Goal: Transaction & Acquisition: Purchase product/service

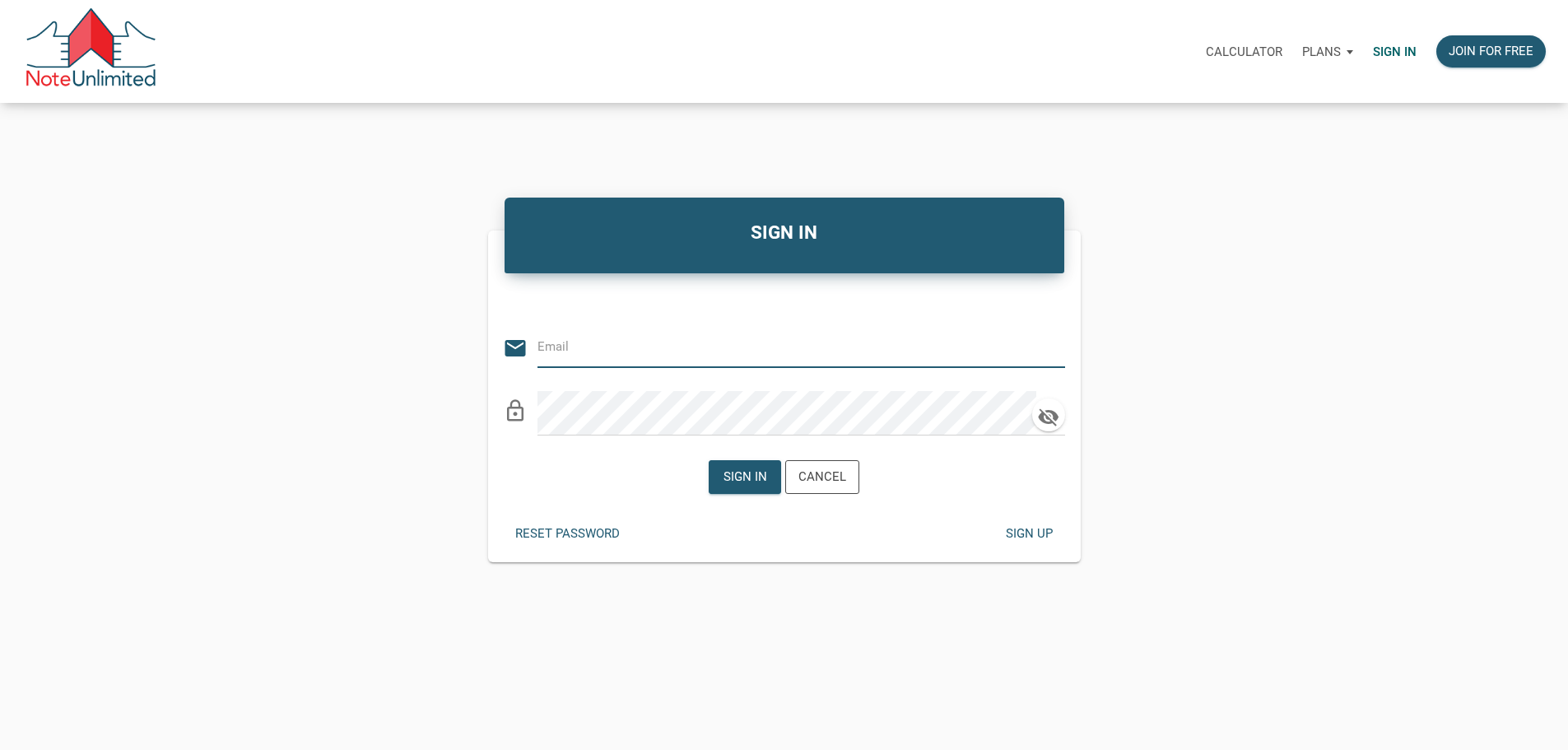
type input "stacey@kendratoddgroup.com"
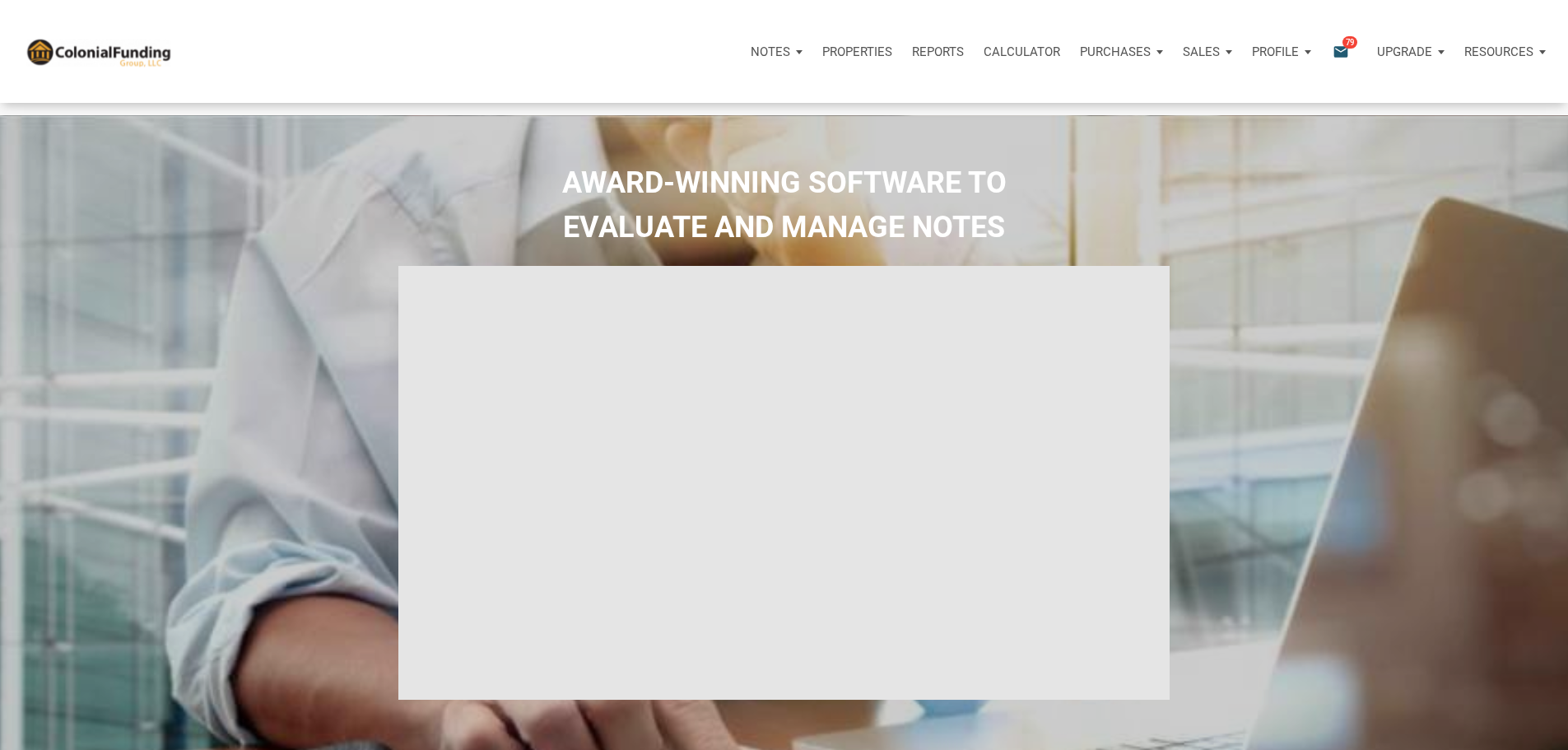
select select
type input "Introduction to new features"
select select
click at [790, 52] on p "Purchases" at bounding box center [770, 52] width 39 height 15
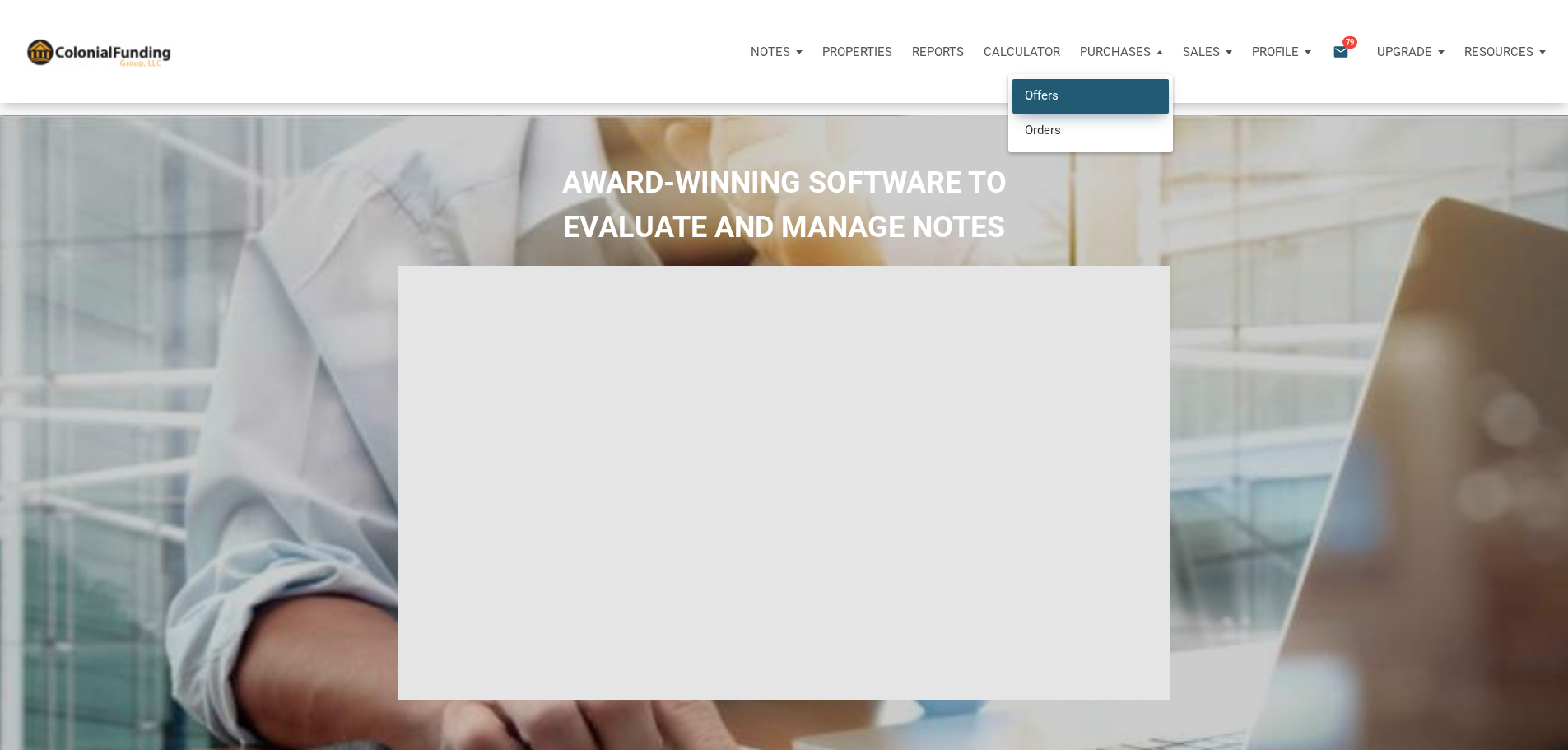
click at [1013, 100] on link "Offers" at bounding box center [1090, 96] width 156 height 33
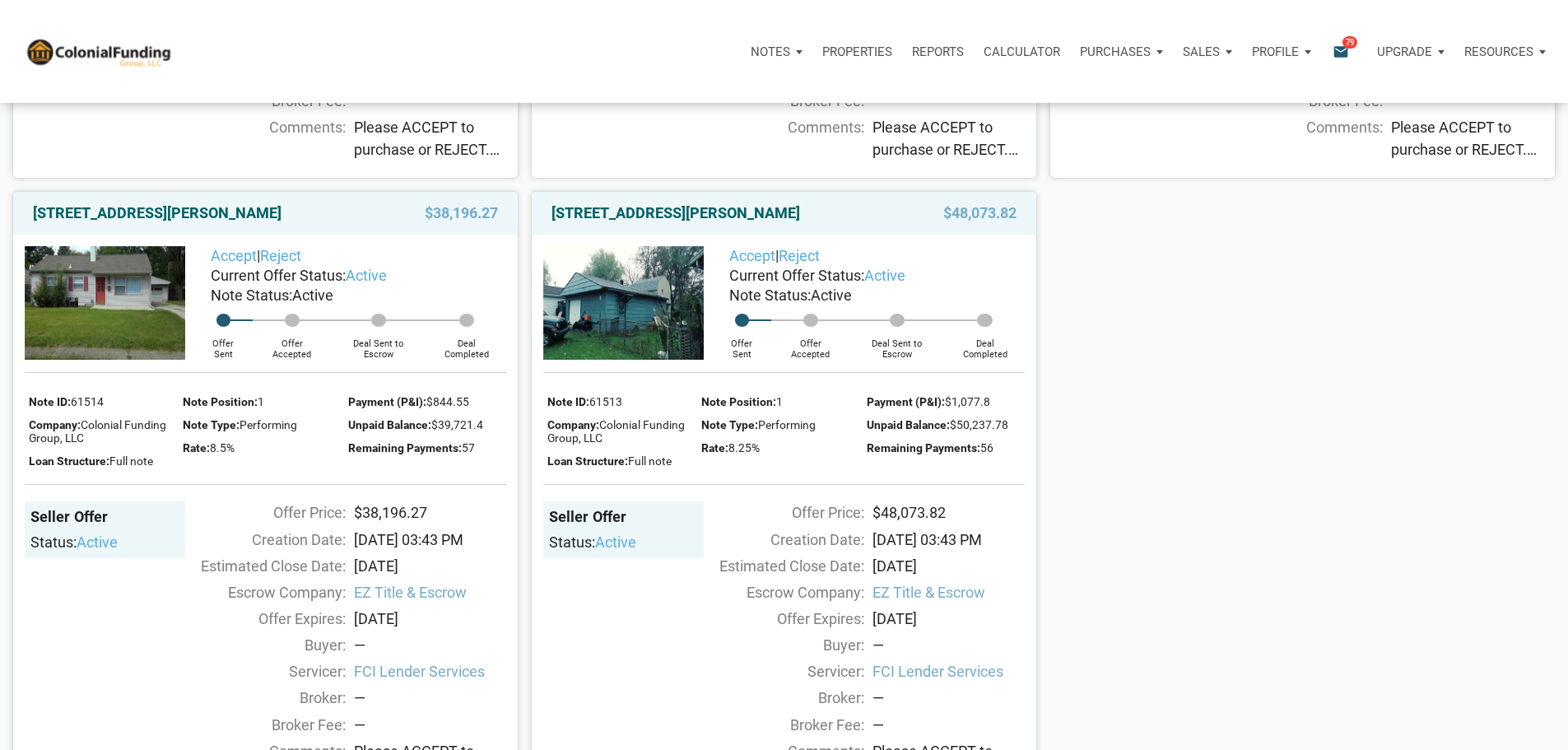
scroll to position [1976, 0]
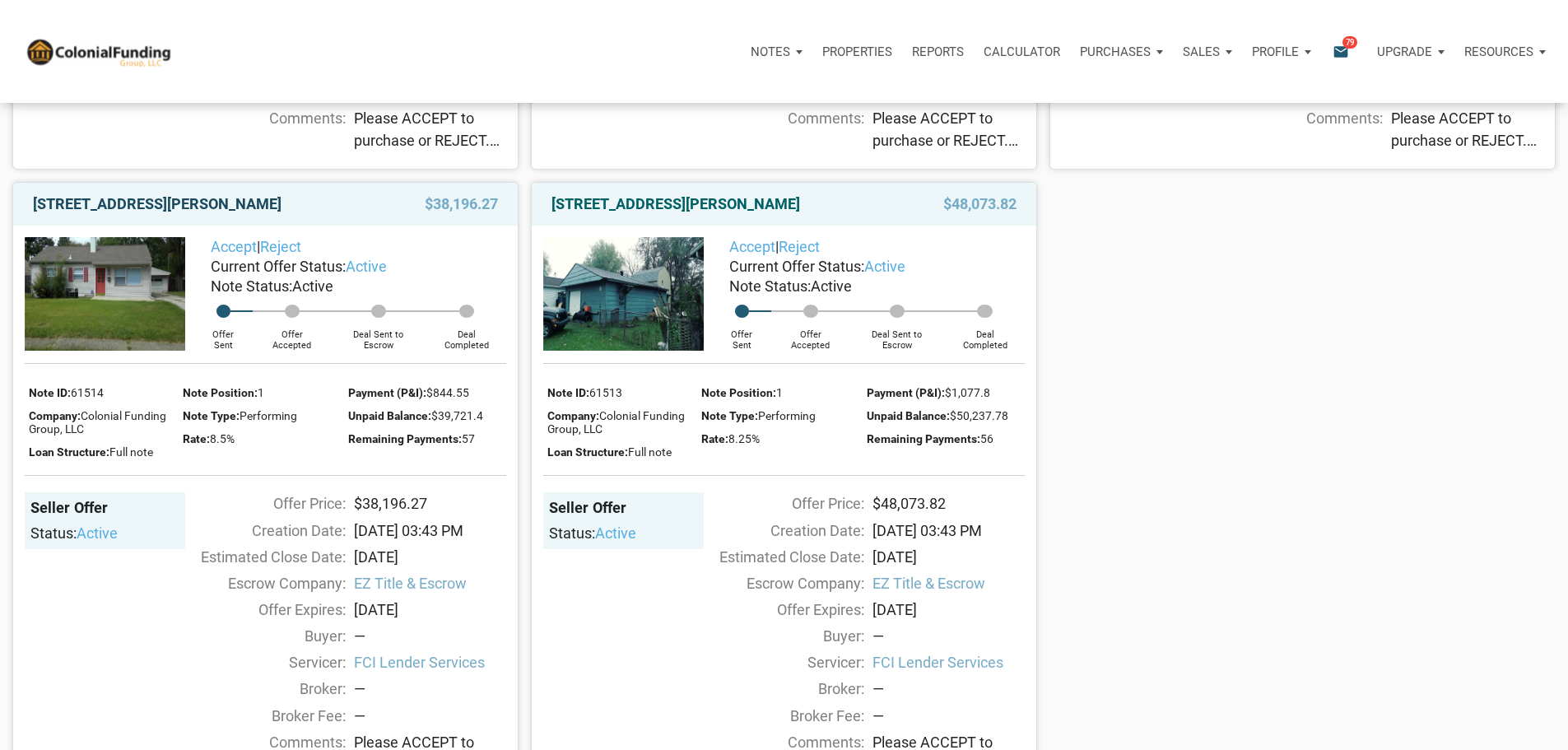
click at [163, 214] on link "[STREET_ADDRESS][PERSON_NAME]" at bounding box center [157, 204] width 249 height 20
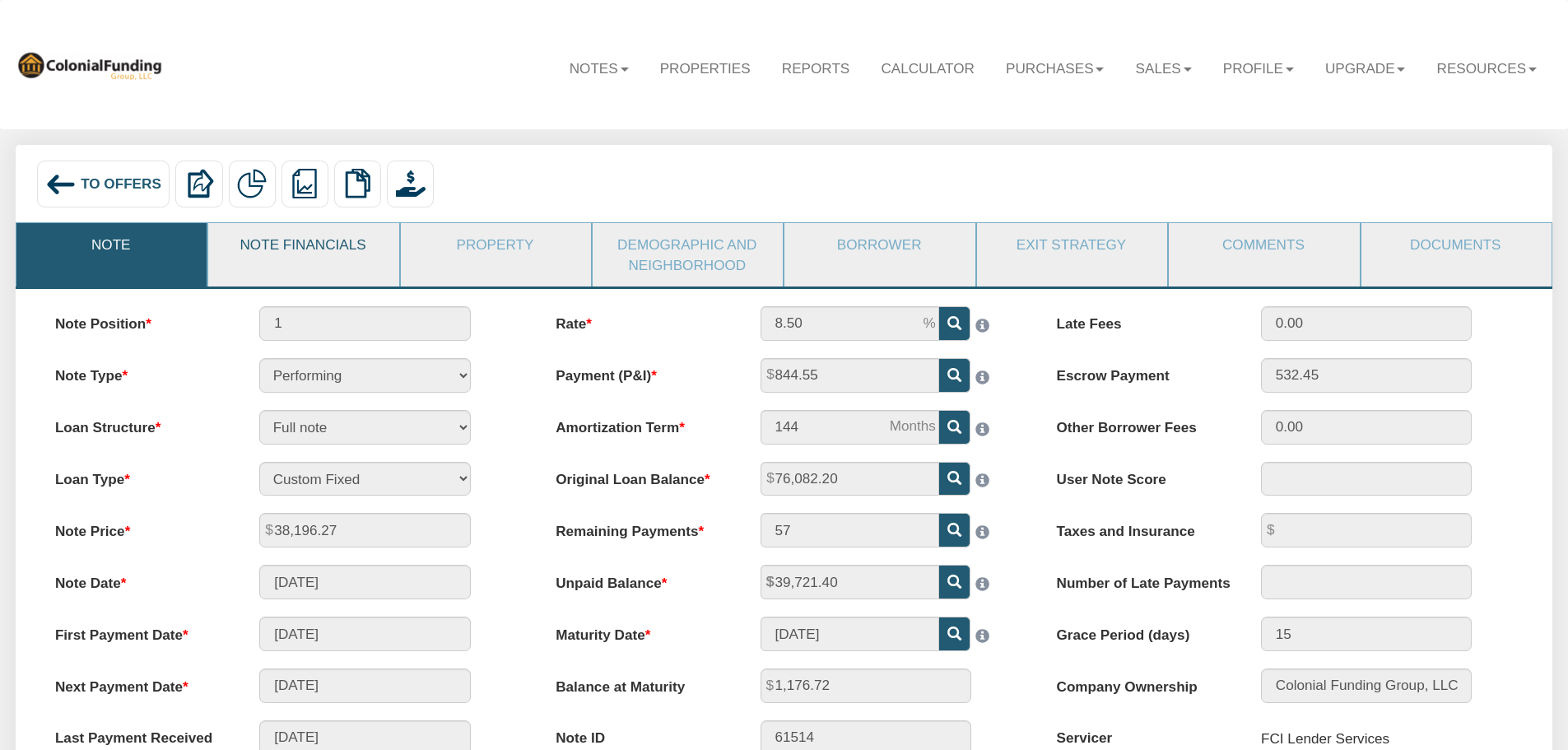
click at [318, 238] on link "Note Financials" at bounding box center [303, 244] width 188 height 43
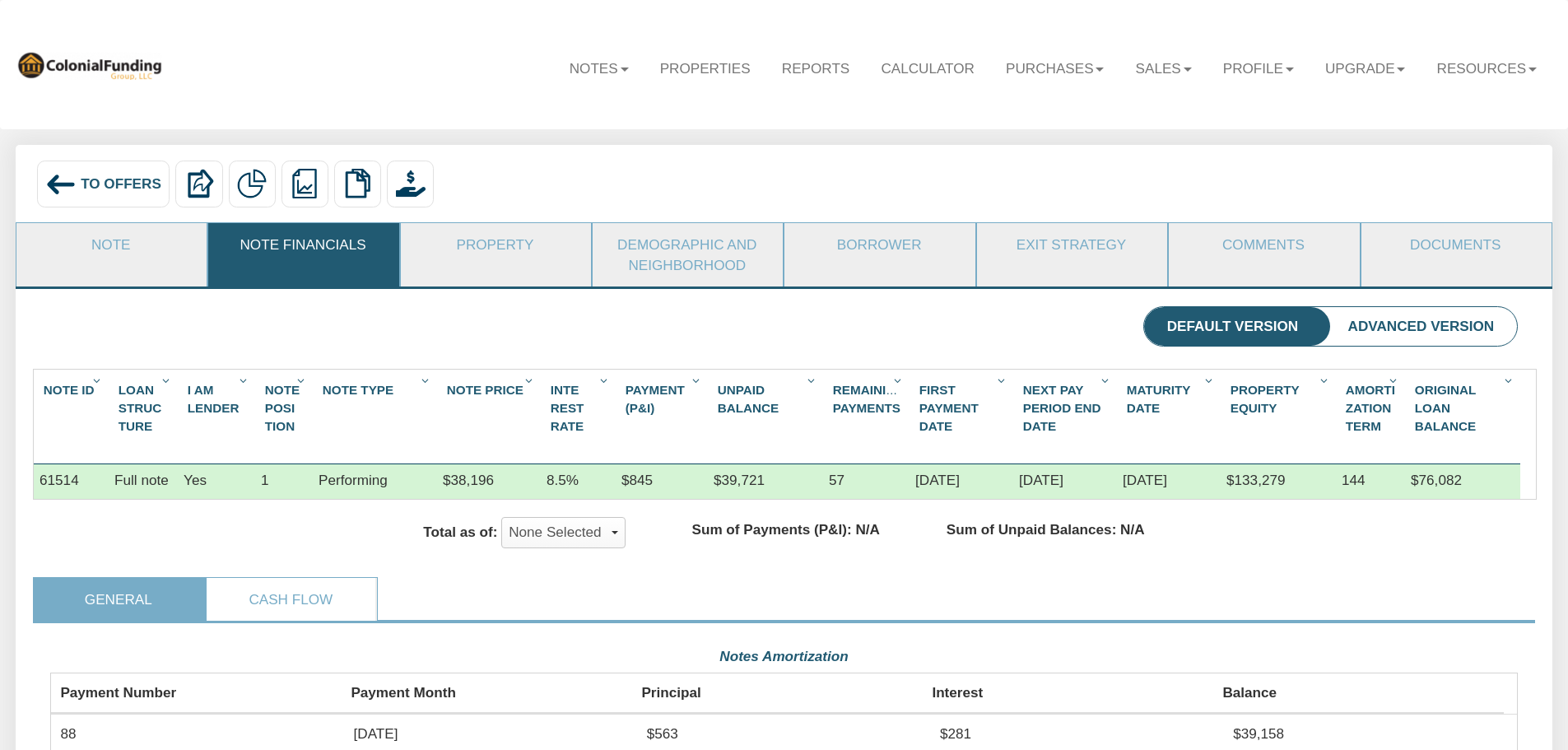
scroll to position [368, 1467]
click at [501, 247] on link "Property" at bounding box center [495, 244] width 188 height 43
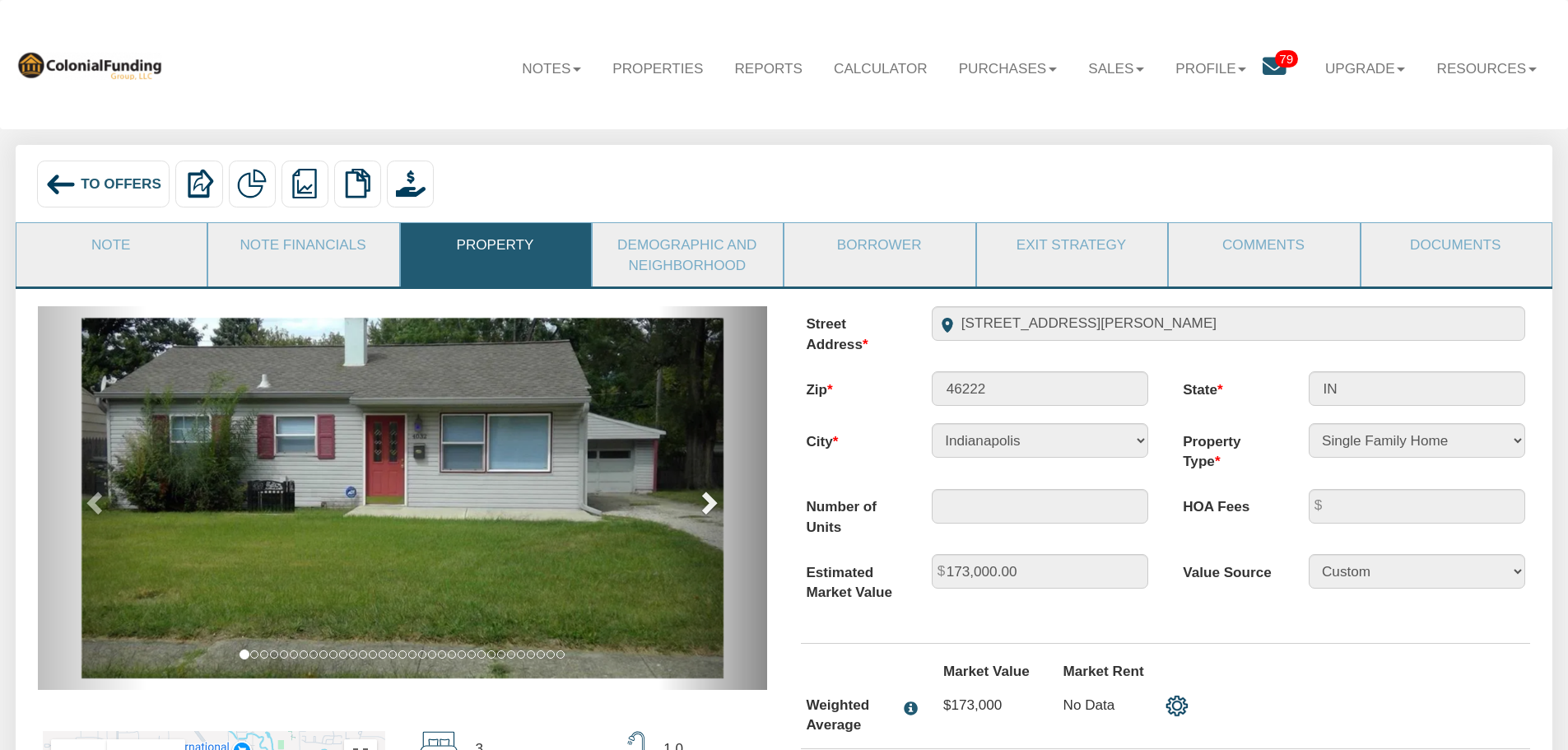
click at [706, 507] on span at bounding box center [708, 502] width 25 height 25
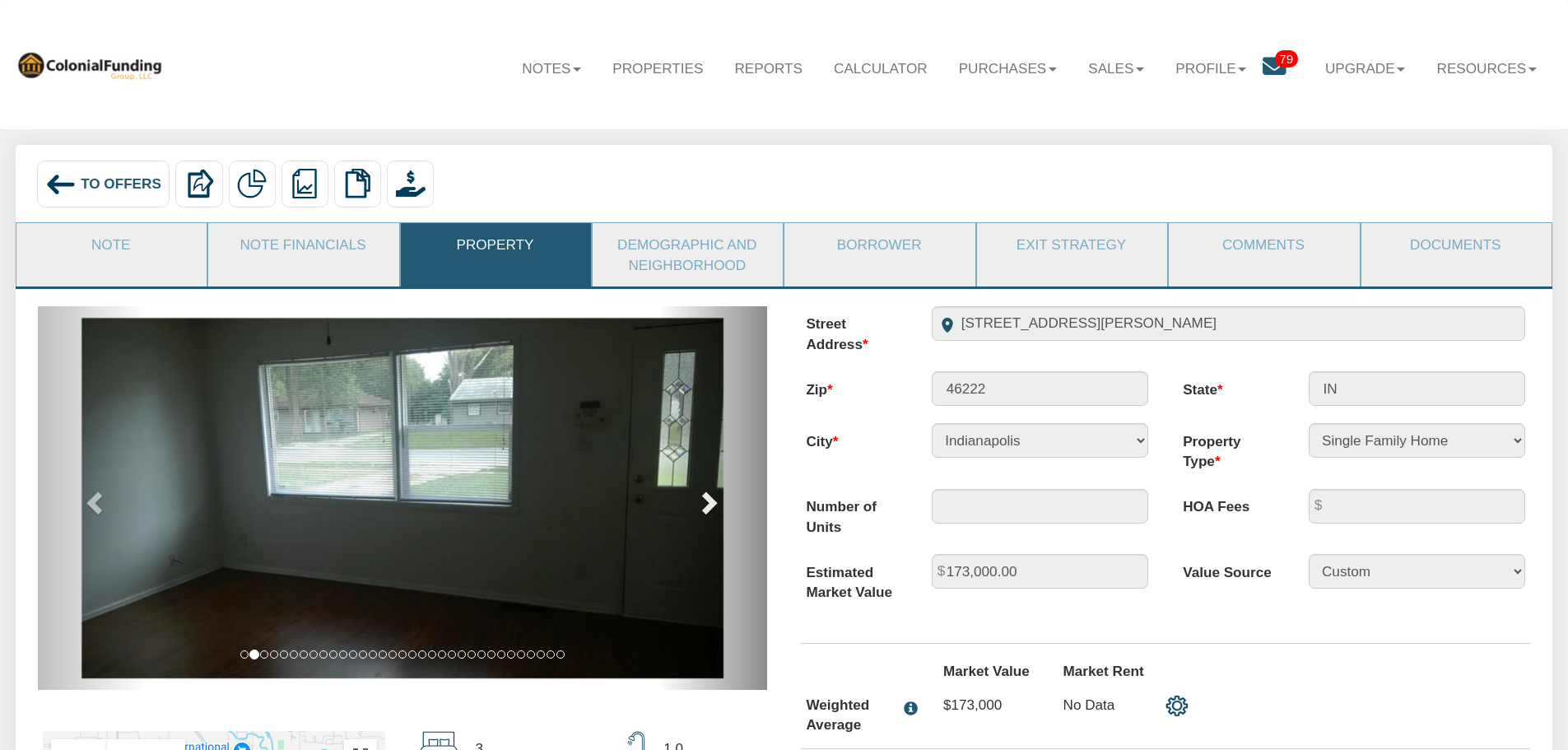
click at [706, 507] on span at bounding box center [708, 502] width 25 height 25
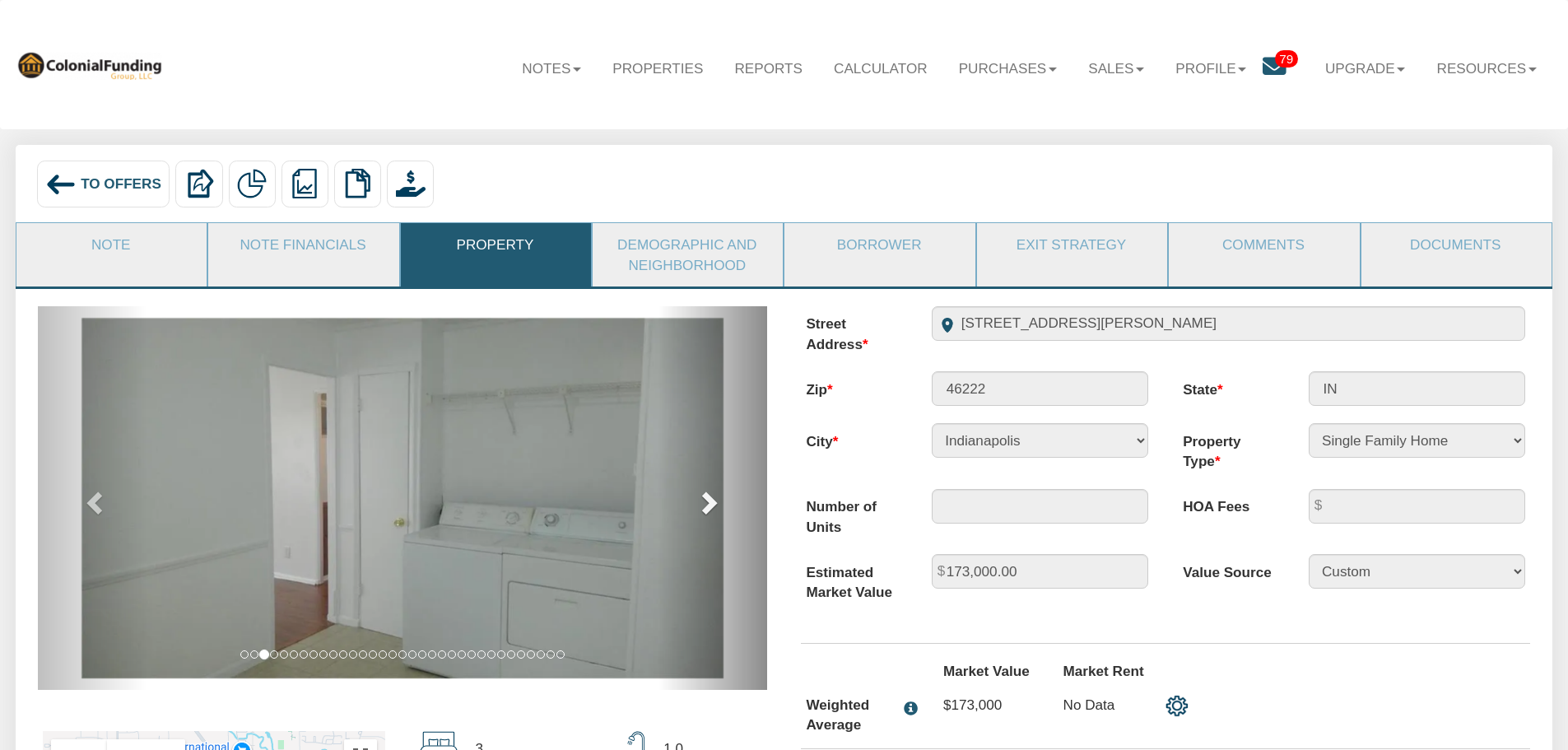
click at [706, 507] on span at bounding box center [708, 502] width 25 height 25
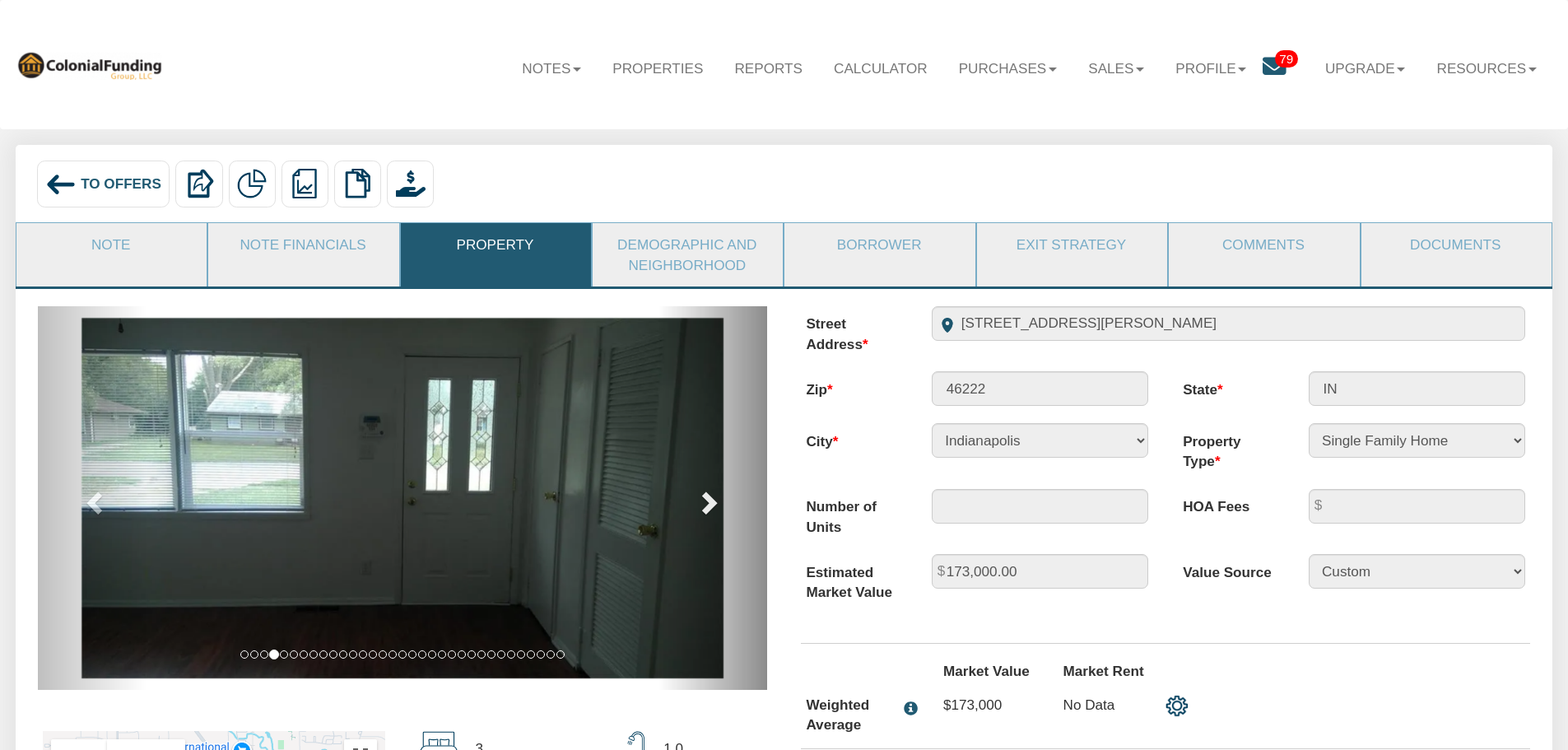
click at [706, 507] on span at bounding box center [708, 502] width 25 height 25
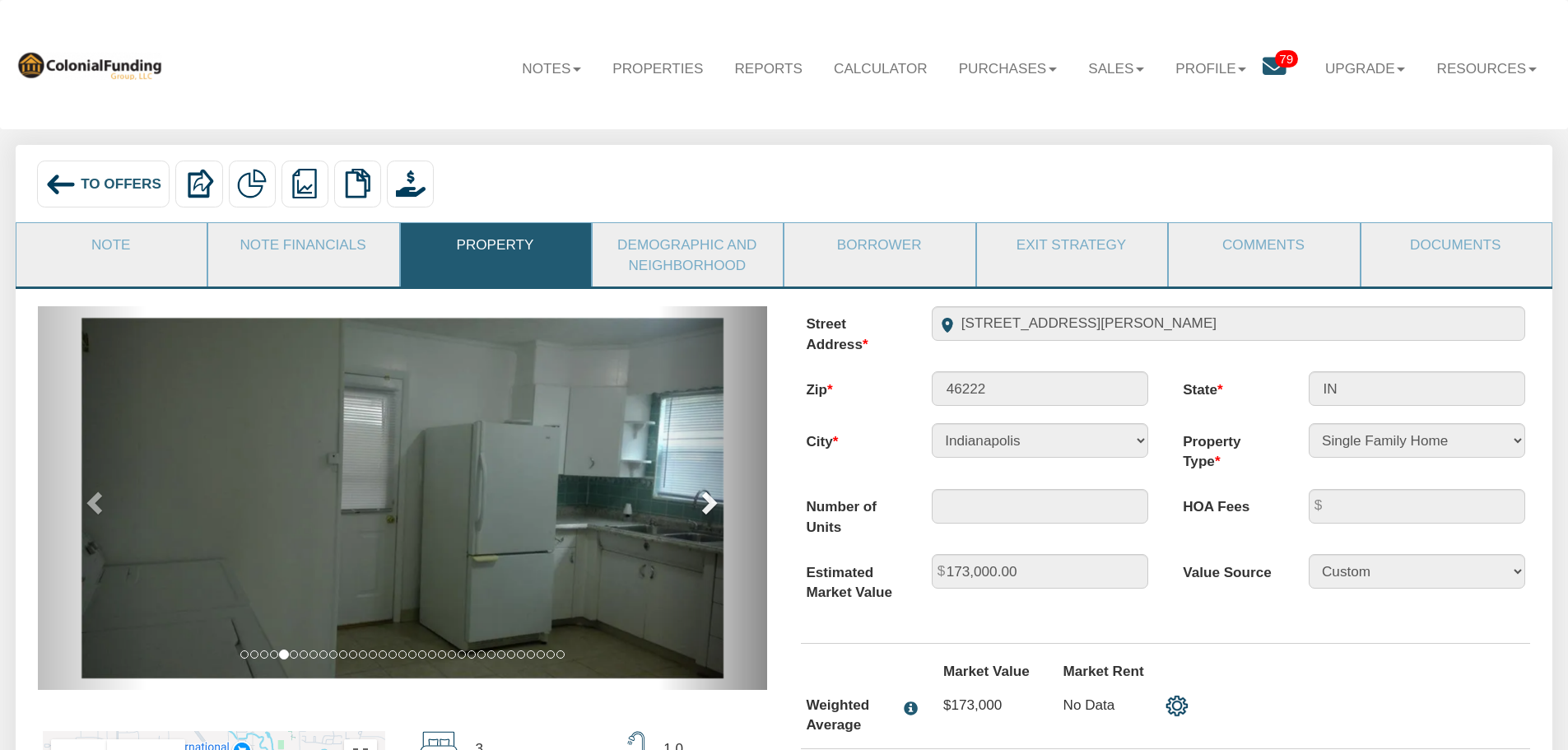
click at [706, 507] on span at bounding box center [708, 502] width 25 height 25
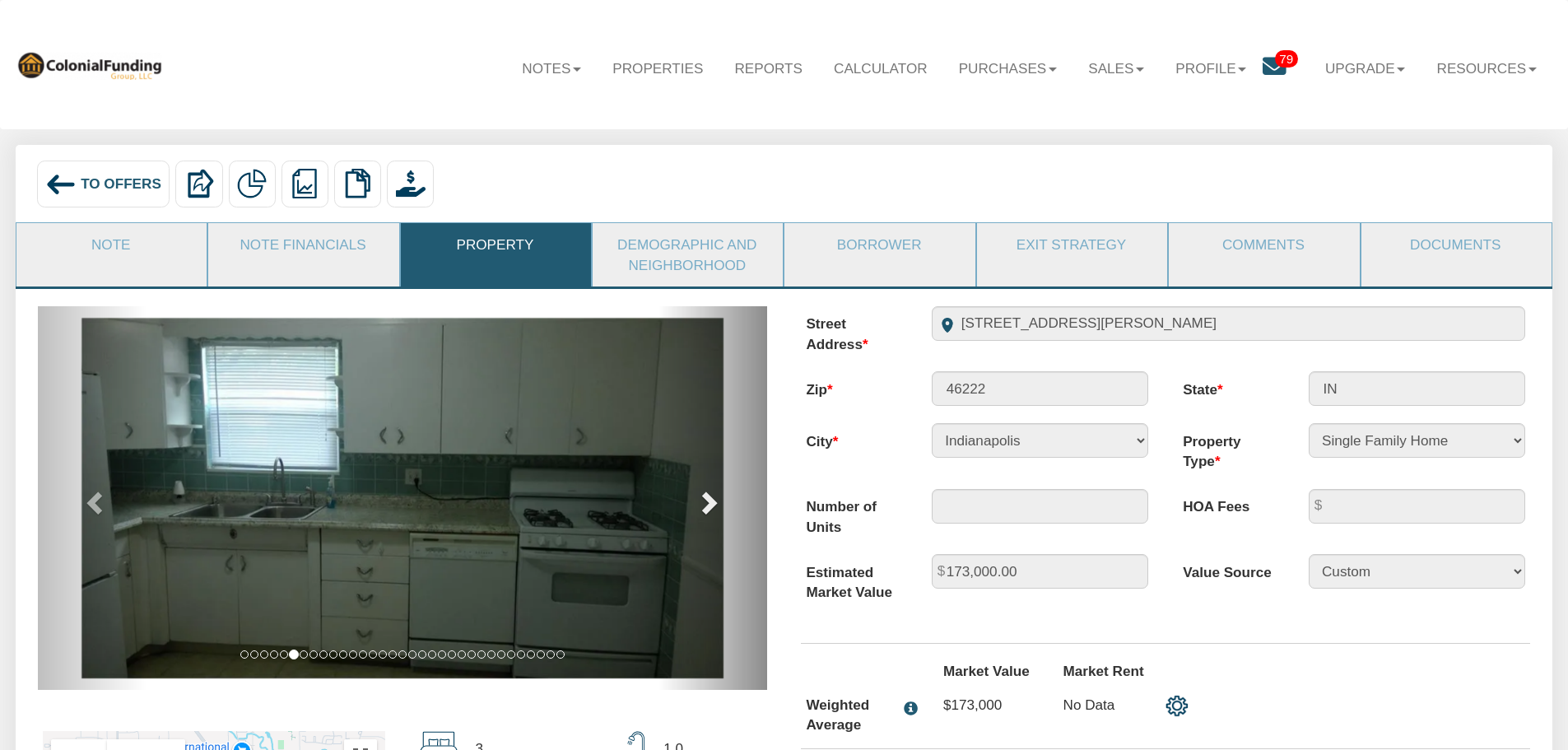
click at [706, 507] on span at bounding box center [708, 502] width 25 height 25
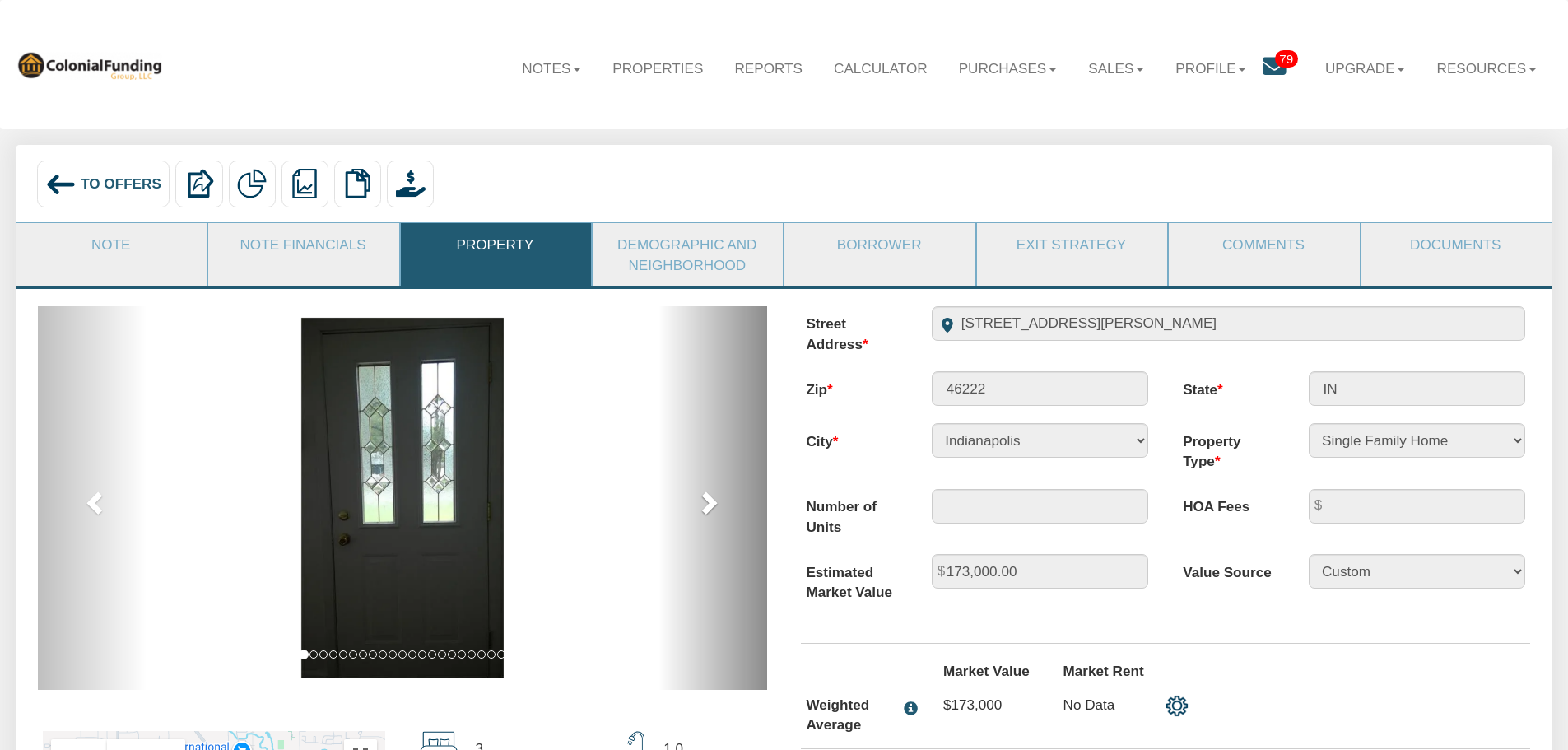
click at [706, 507] on span at bounding box center [708, 502] width 25 height 25
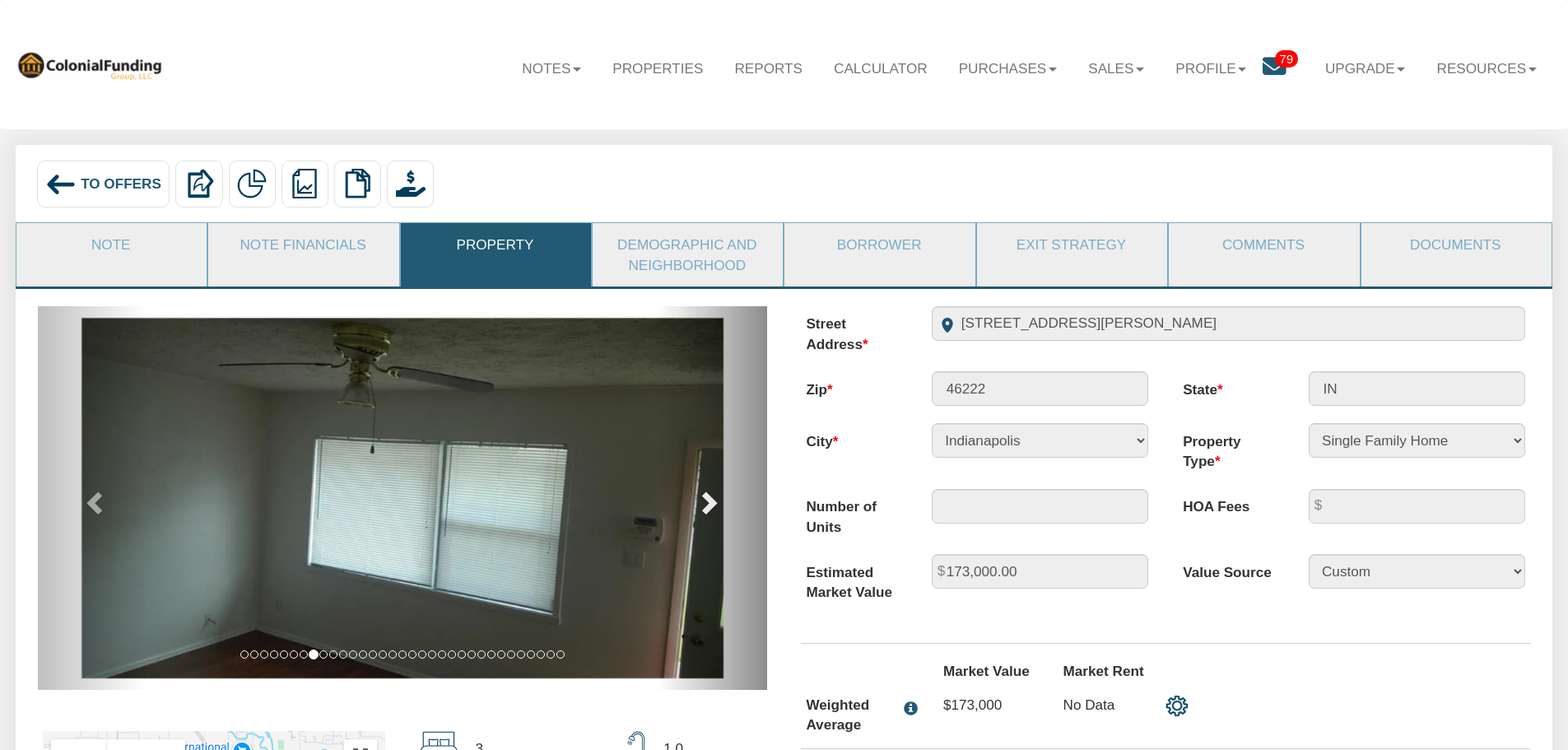
click at [706, 507] on span at bounding box center [708, 502] width 25 height 25
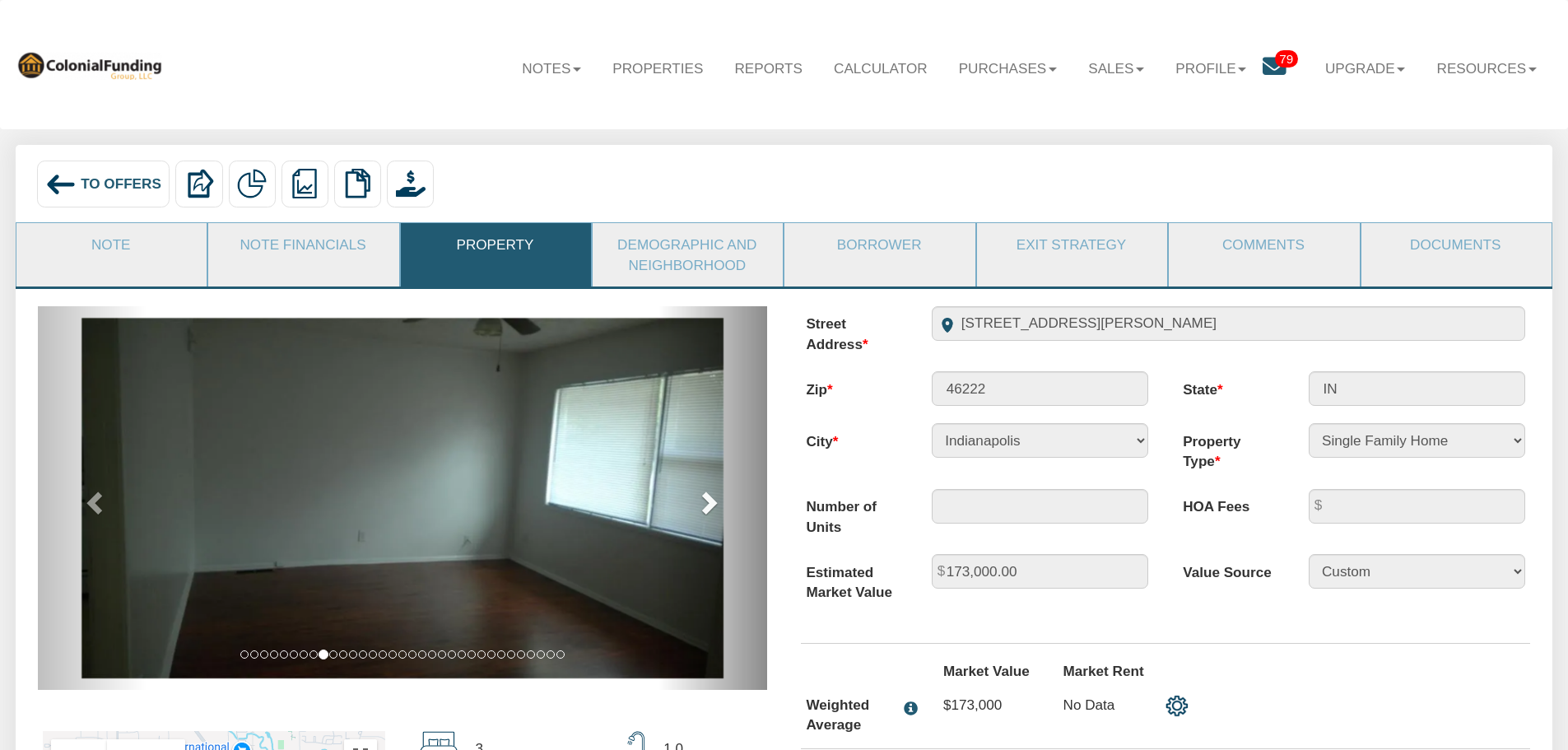
click at [706, 507] on span at bounding box center [708, 502] width 25 height 25
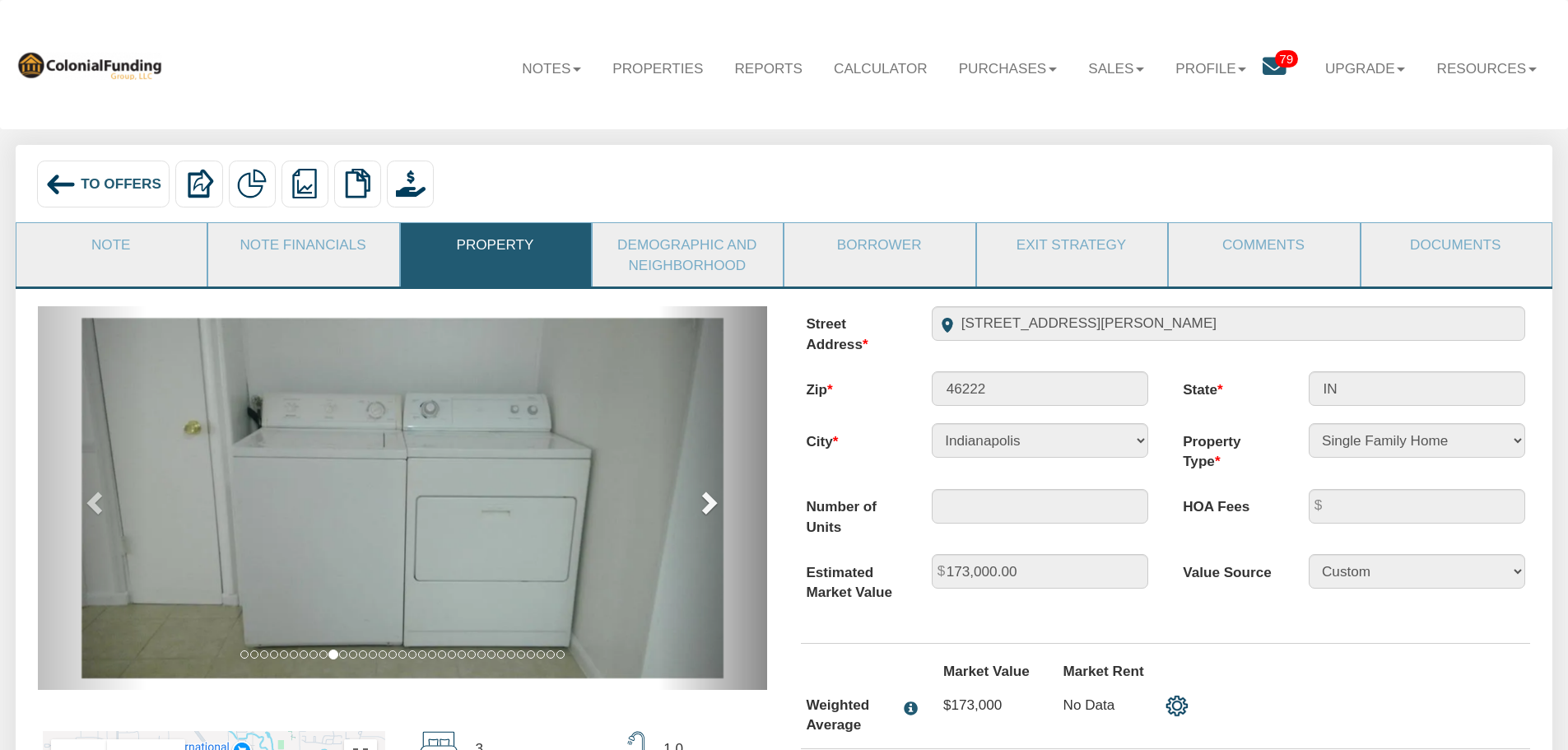
click at [706, 507] on span at bounding box center [708, 502] width 25 height 25
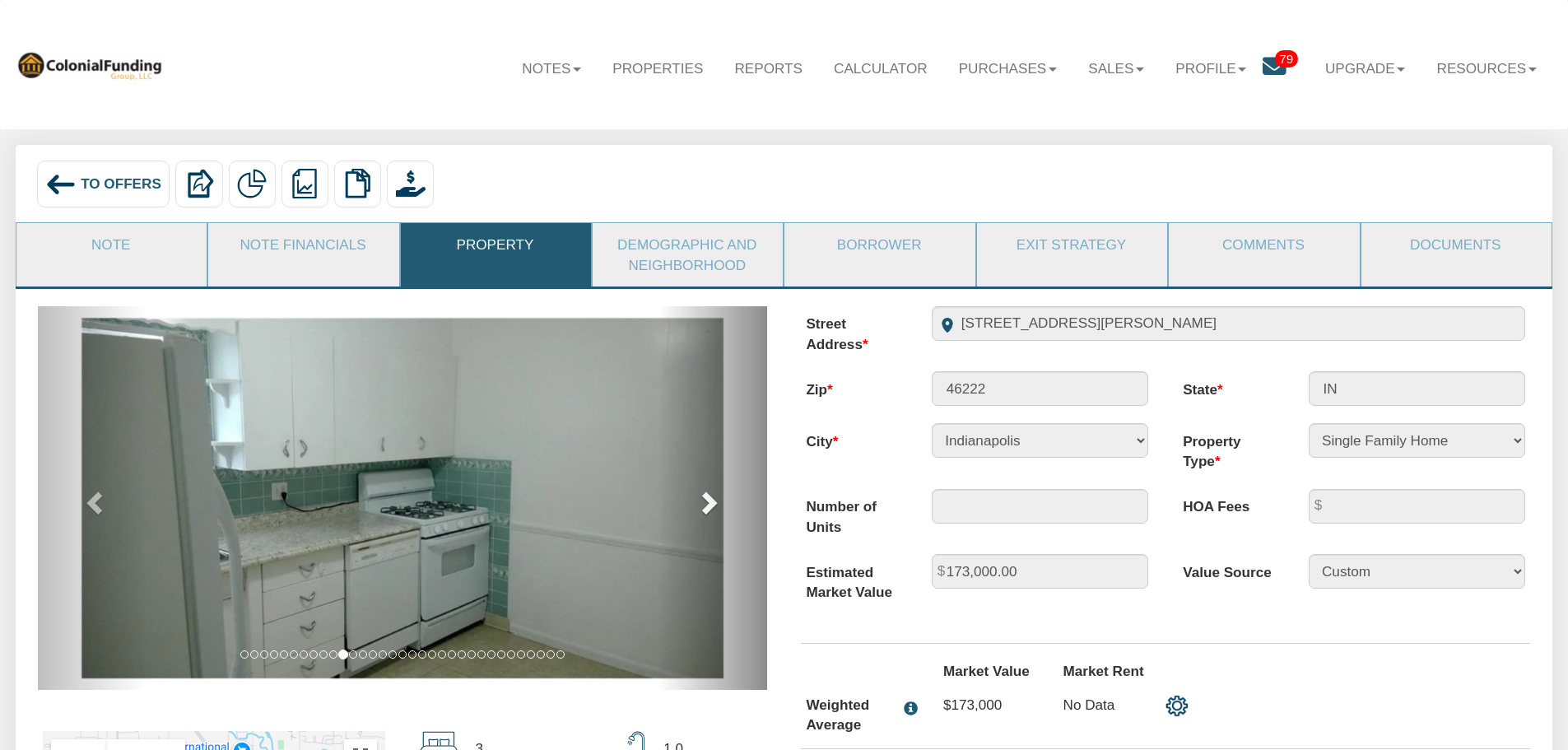
click at [706, 507] on span at bounding box center [708, 502] width 25 height 25
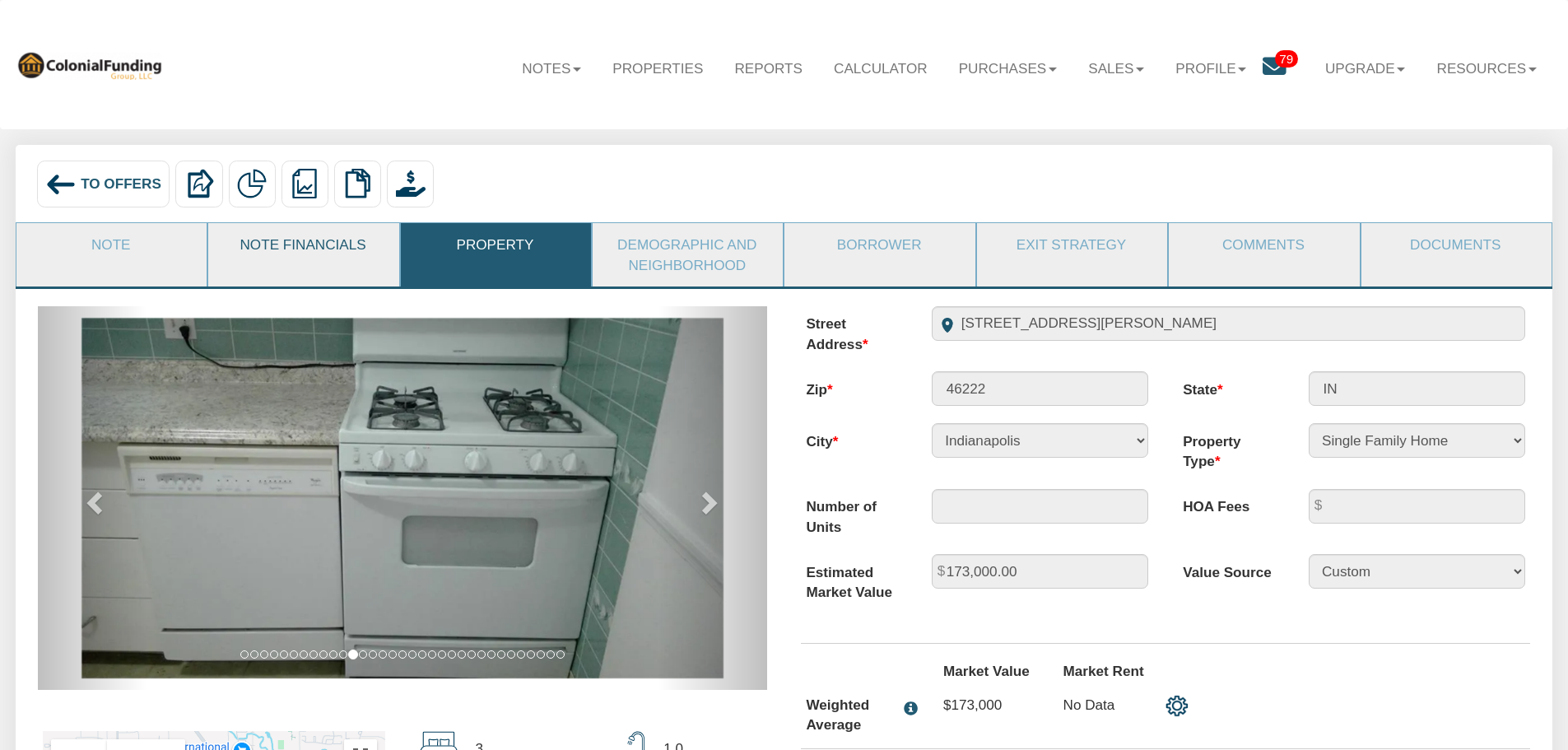
click at [269, 249] on link "Note Financials" at bounding box center [303, 244] width 188 height 43
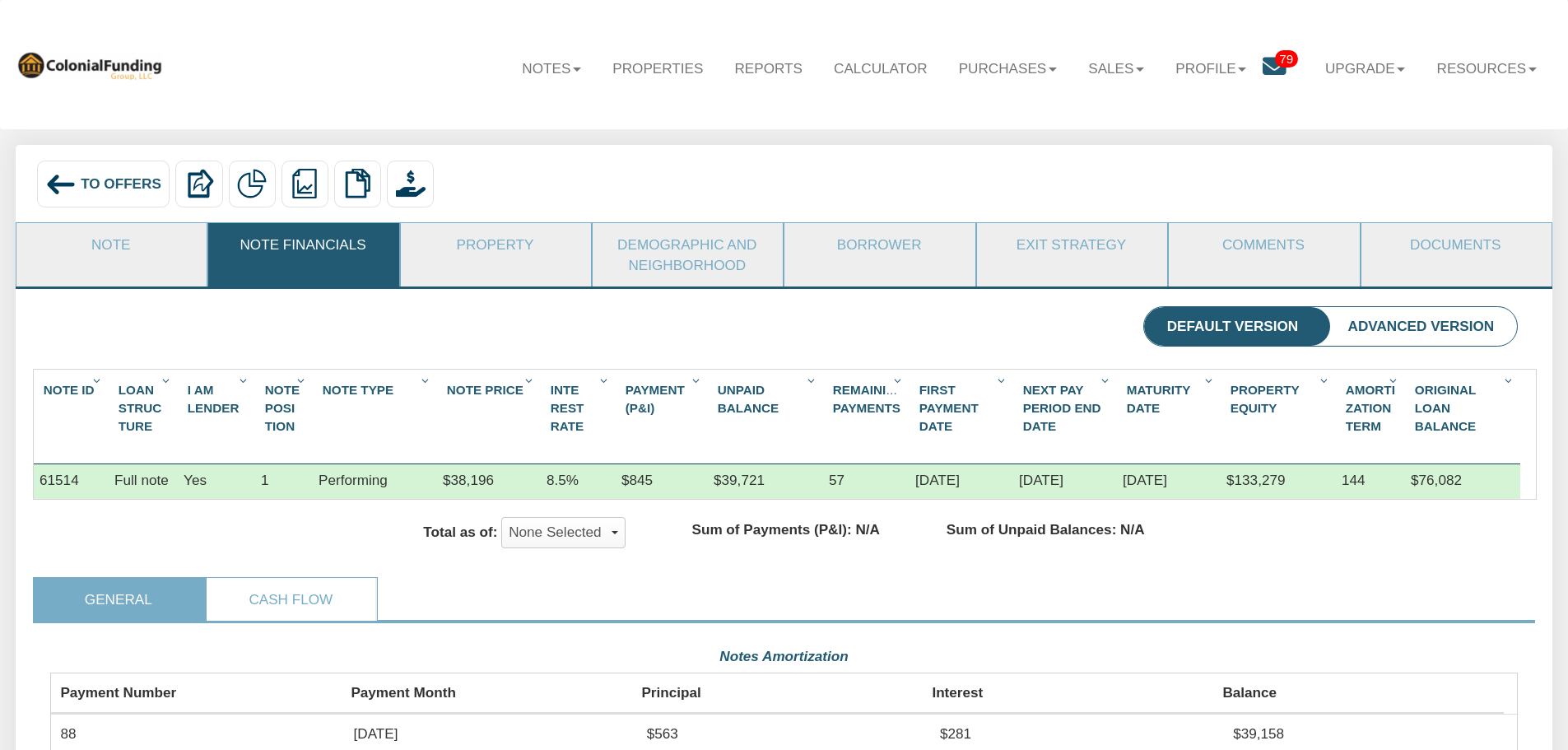
click at [102, 182] on span "To Offers" at bounding box center [121, 184] width 81 height 17
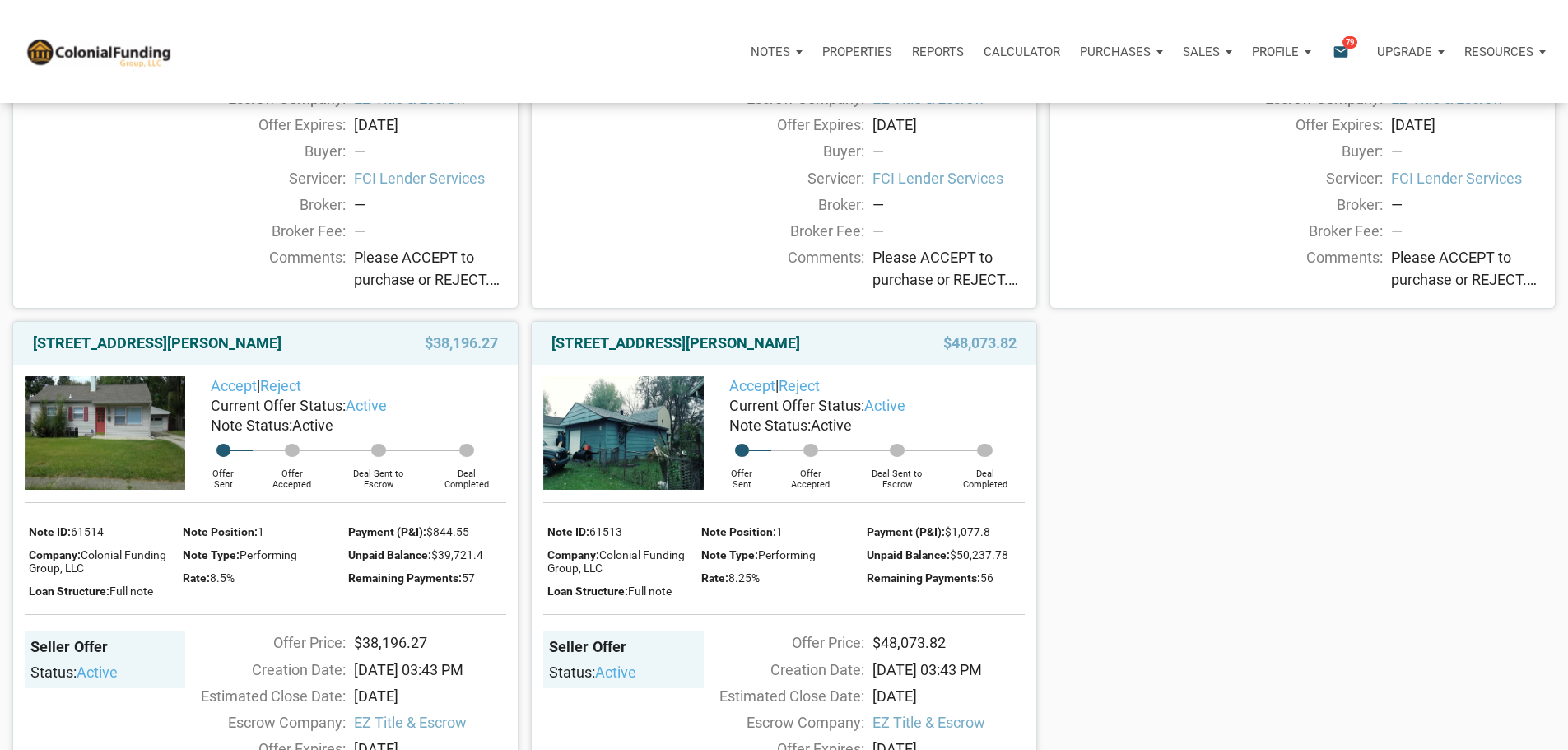
scroll to position [1976, 0]
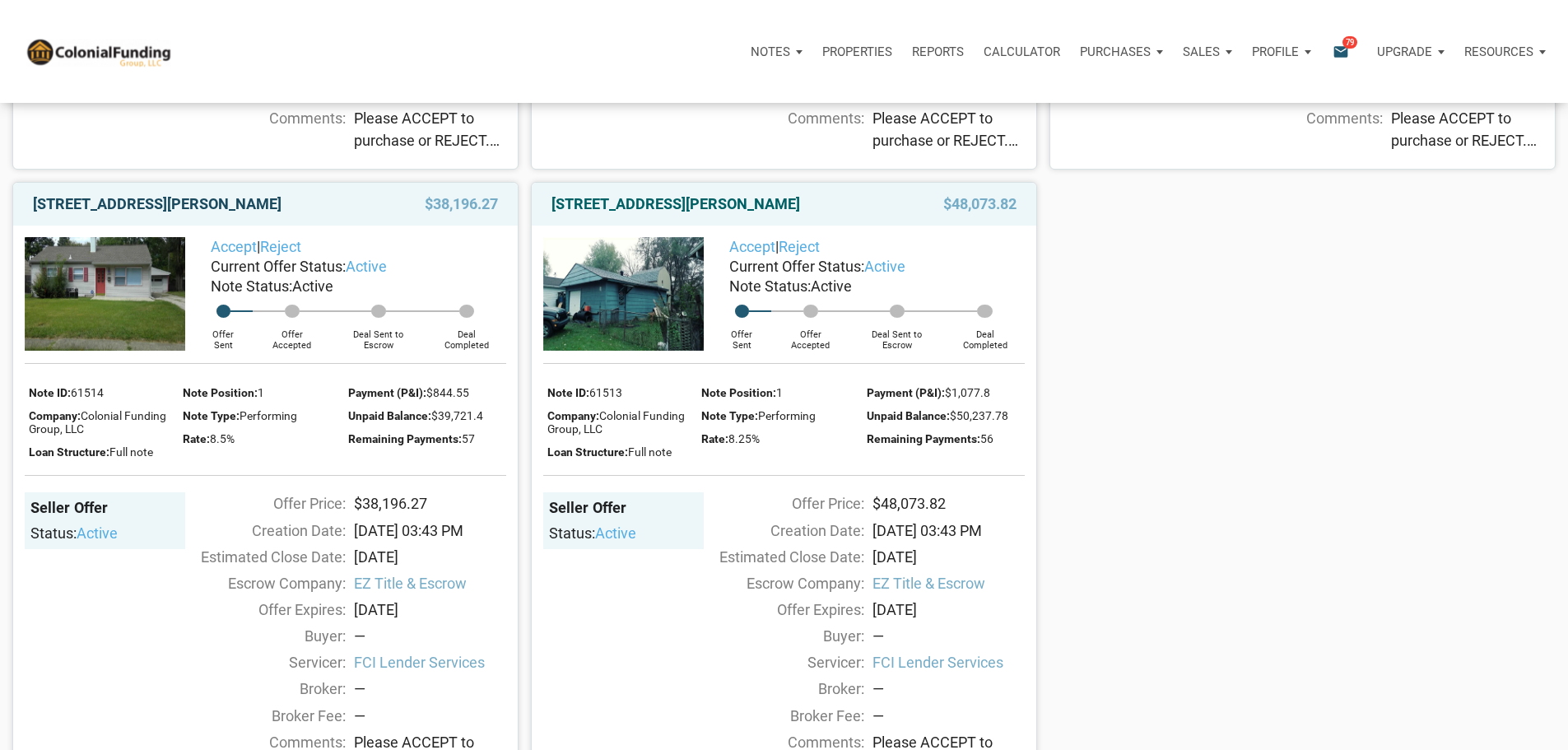
drag, startPoint x: 329, startPoint y: 426, endPoint x: 33, endPoint y: 425, distance: 296.0
click at [33, 214] on div "[STREET_ADDRESS][PERSON_NAME]" at bounding box center [193, 204] width 338 height 20
copy link "[STREET_ADDRESS][PERSON_NAME]"
click at [235, 255] on link "Accept" at bounding box center [234, 246] width 46 height 18
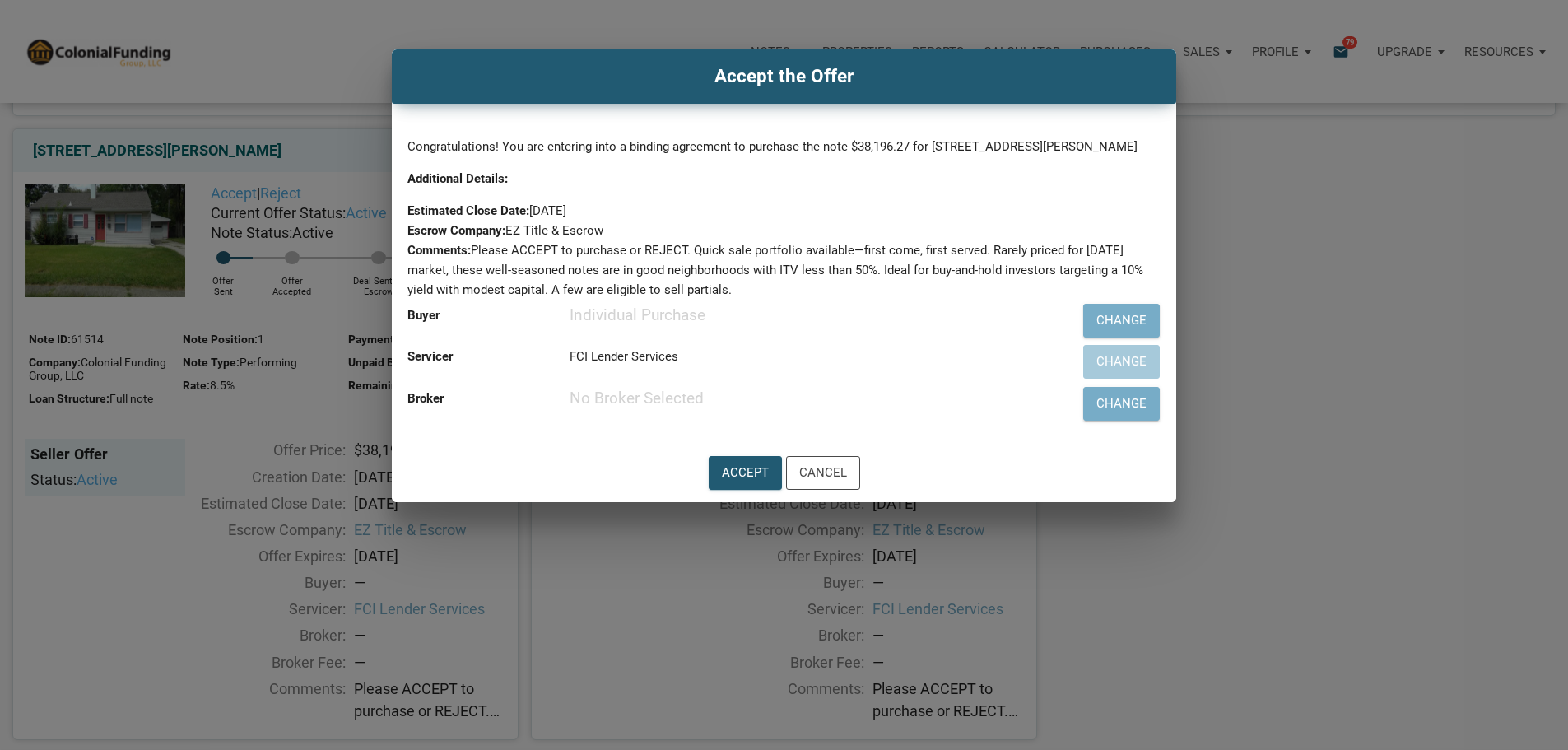
scroll to position [2058, 0]
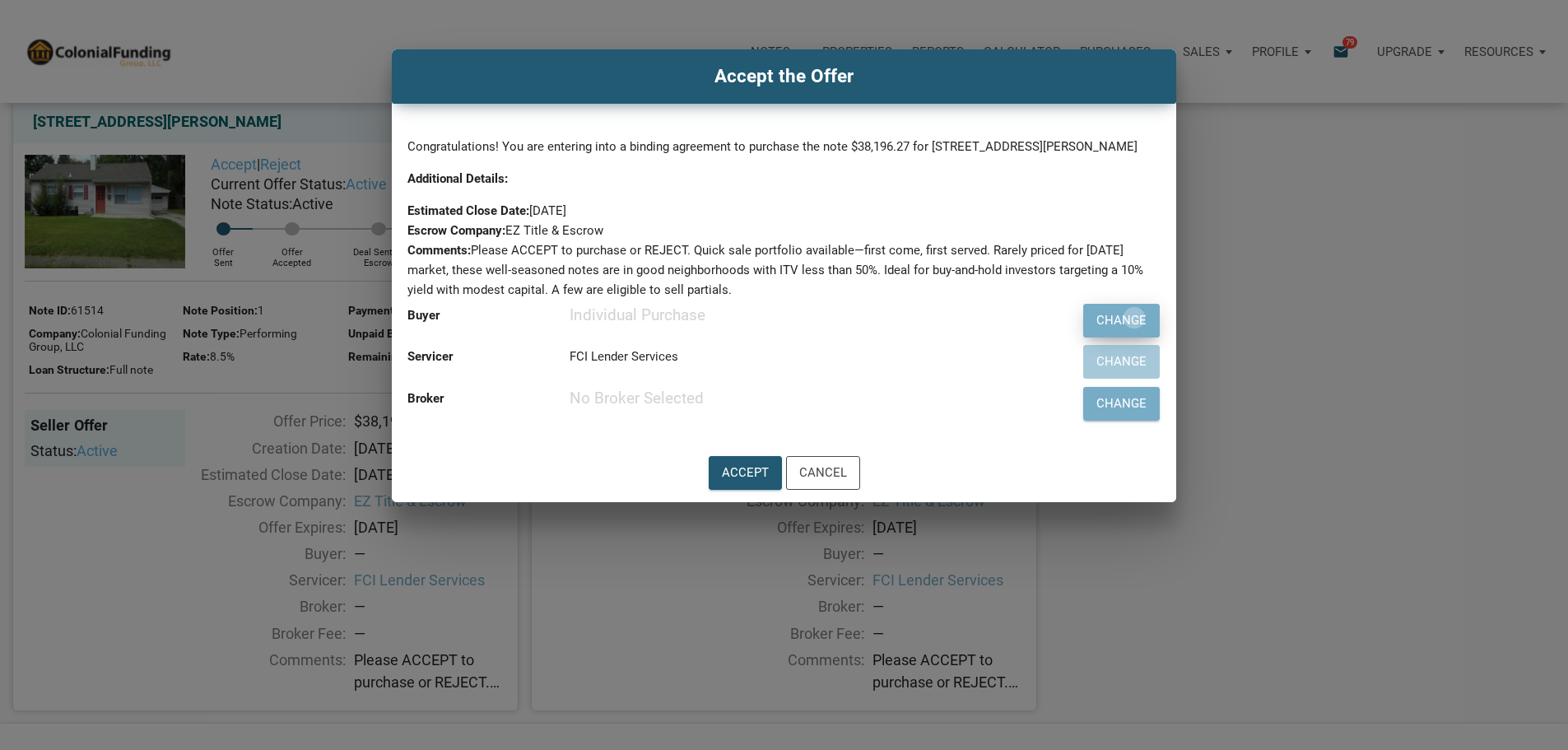
click at [1096, 330] on div "Change" at bounding box center [1121, 320] width 50 height 19
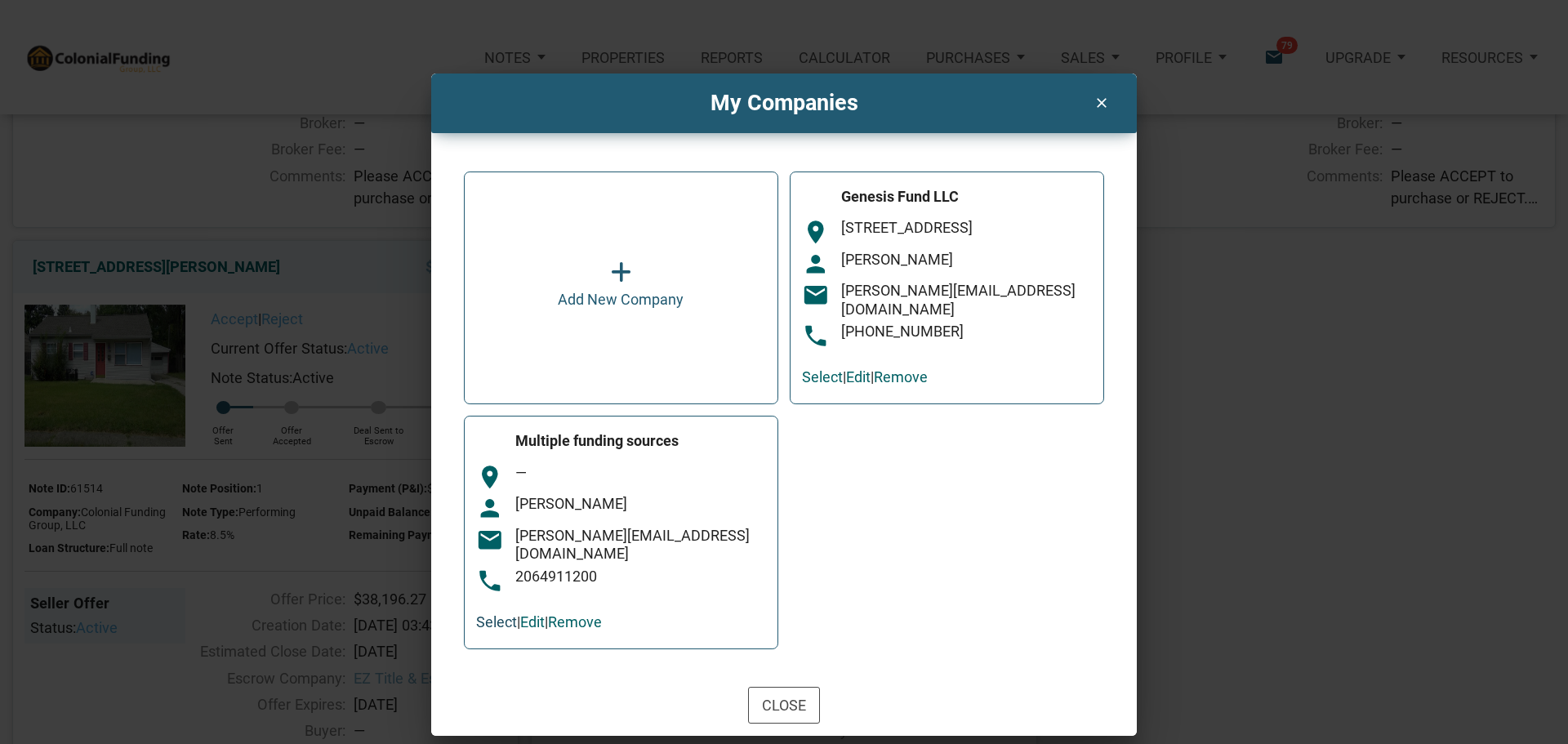
click at [493, 617] on link "Select" at bounding box center [496, 622] width 41 height 17
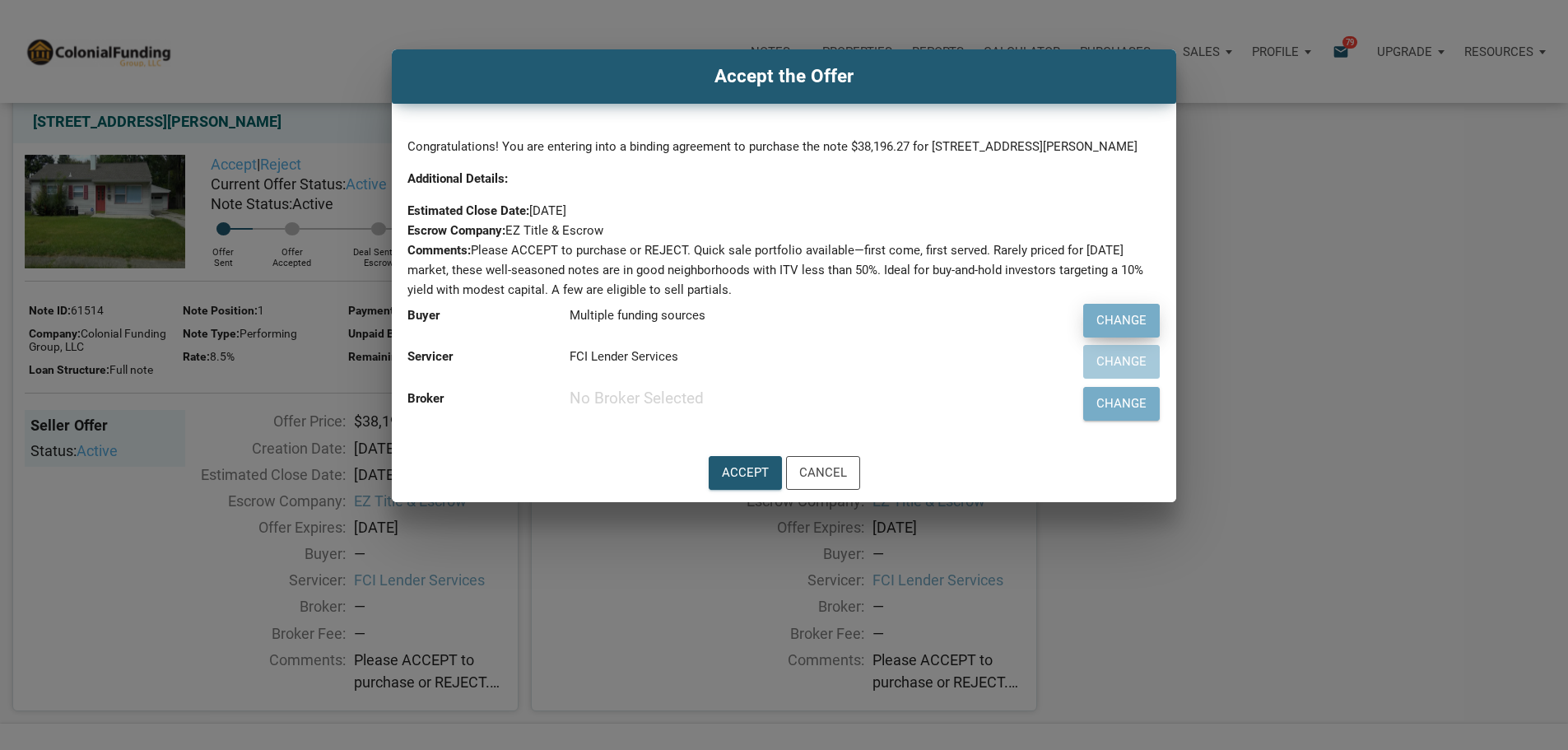
click at [1096, 330] on div "Change" at bounding box center [1121, 320] width 50 height 19
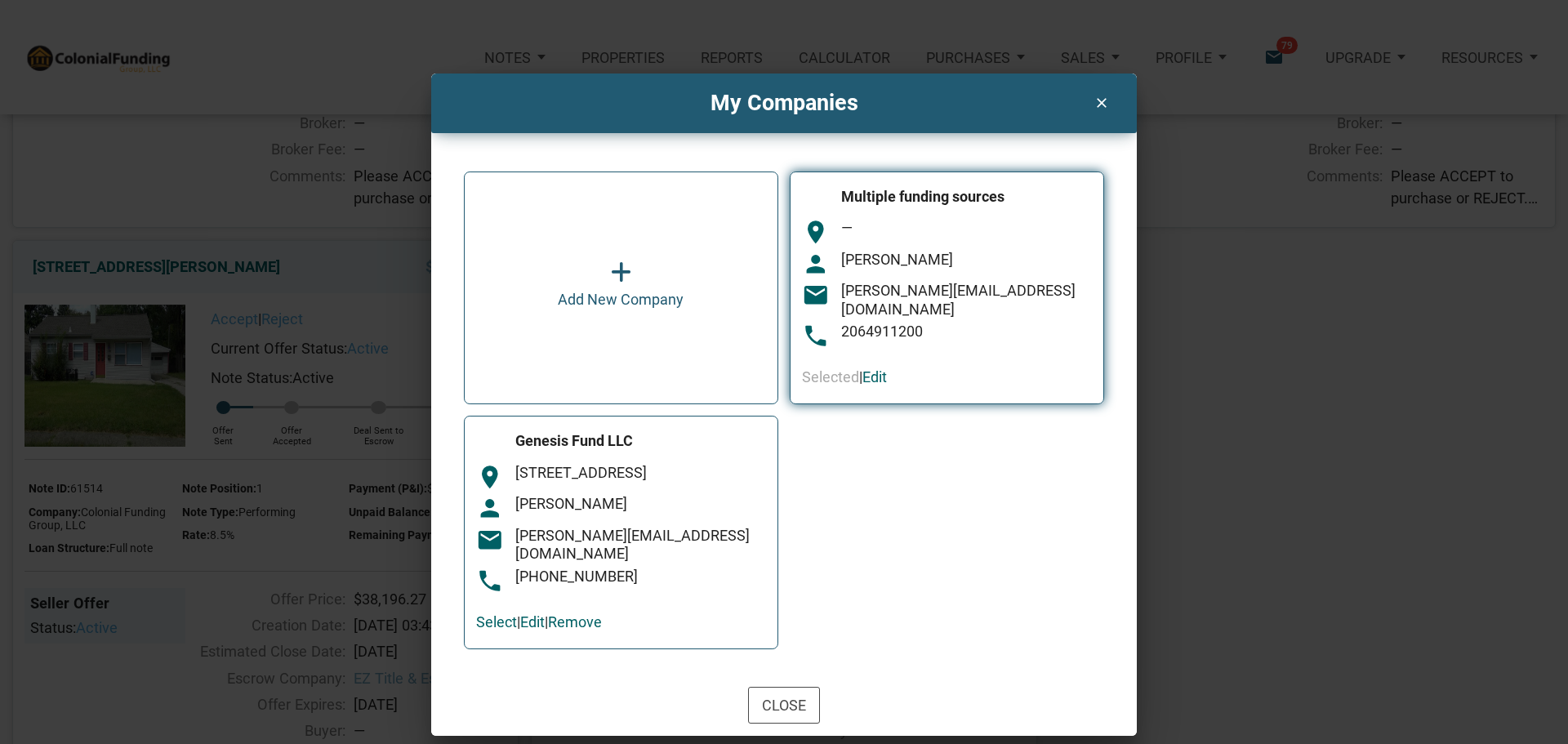
click at [896, 275] on div "person Stacey Brower" at bounding box center [947, 265] width 290 height 28
click at [781, 694] on div "Close" at bounding box center [784, 705] width 44 height 22
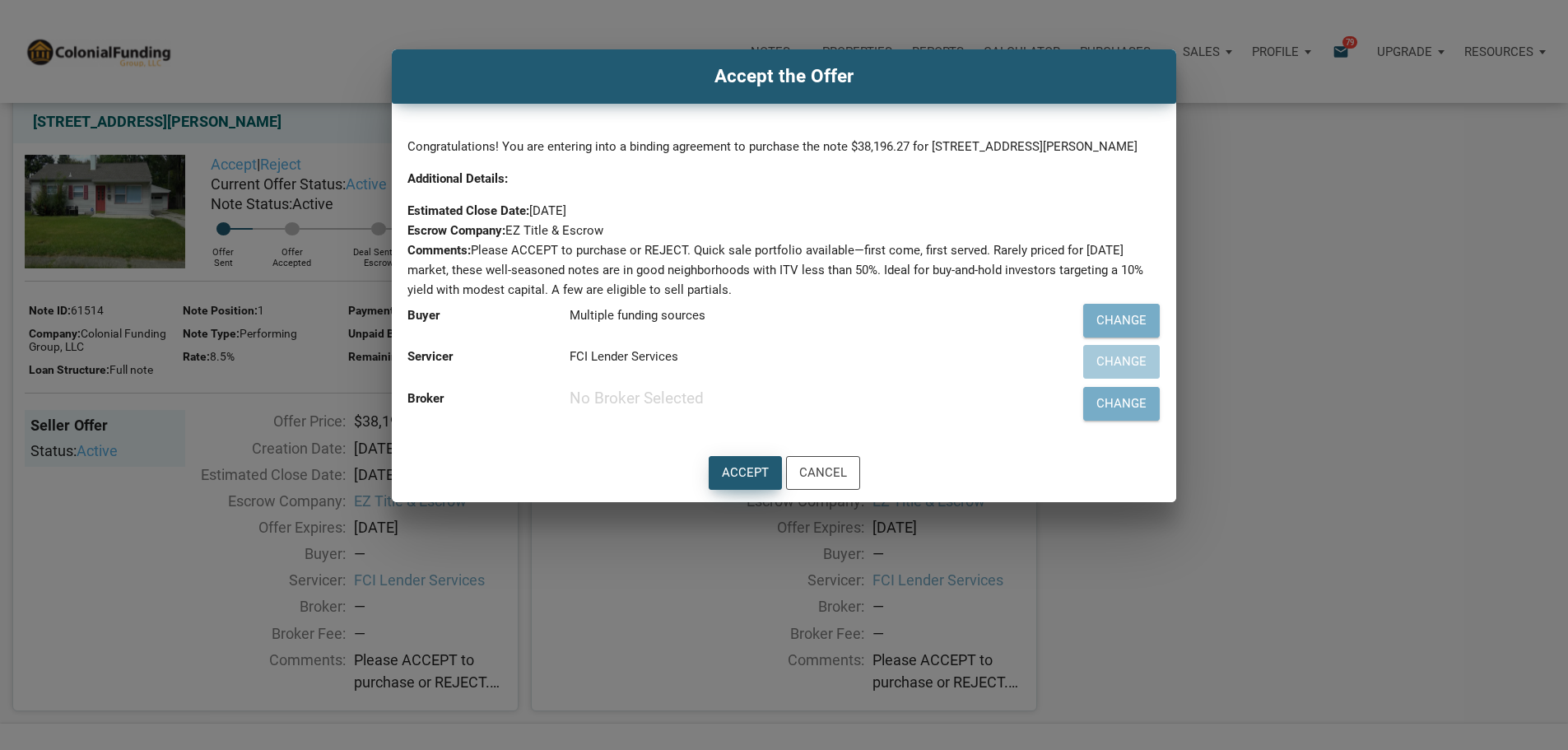
click at [736, 482] on div "Accept" at bounding box center [745, 472] width 47 height 19
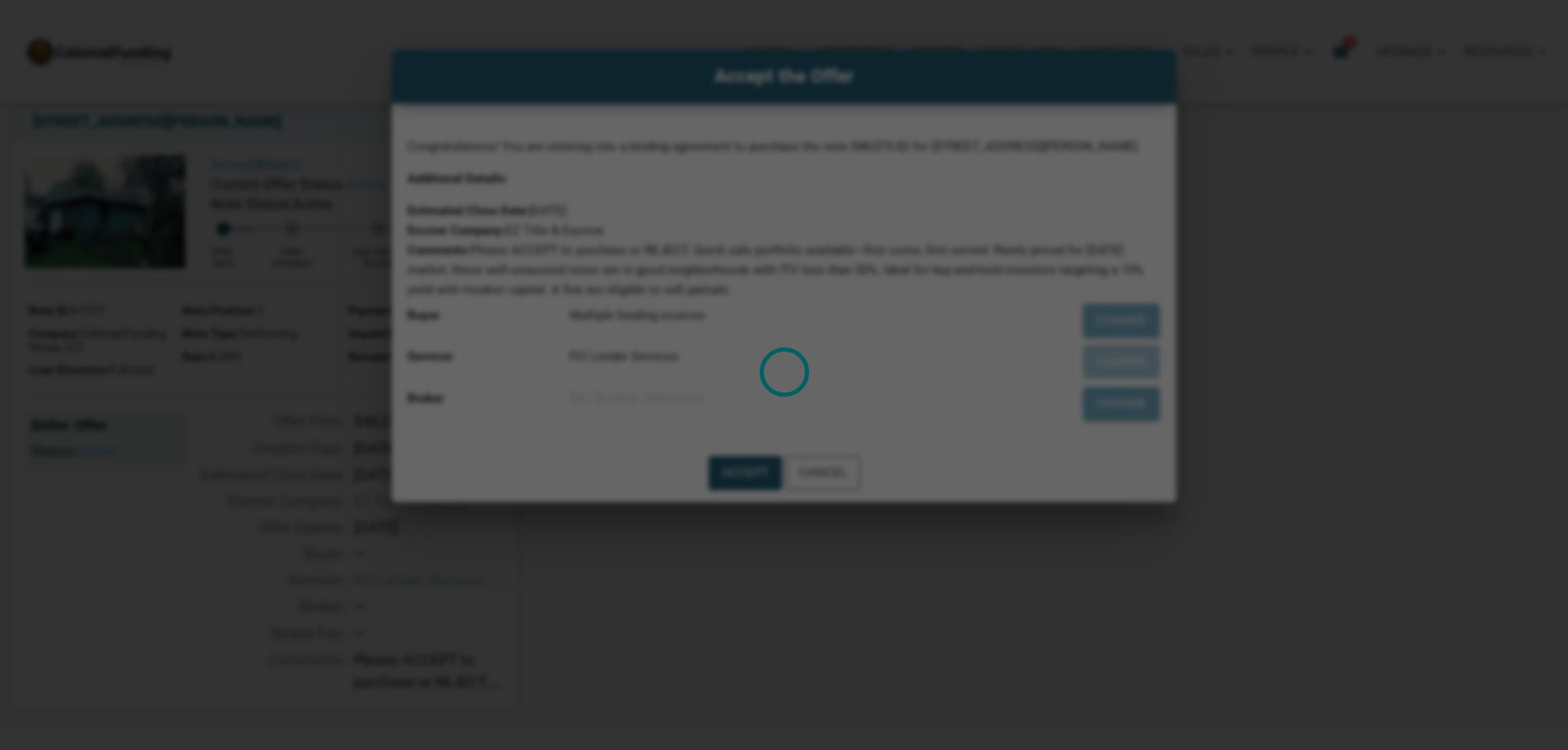
click at [1317, 251] on div "Loading" at bounding box center [784, 375] width 1568 height 750
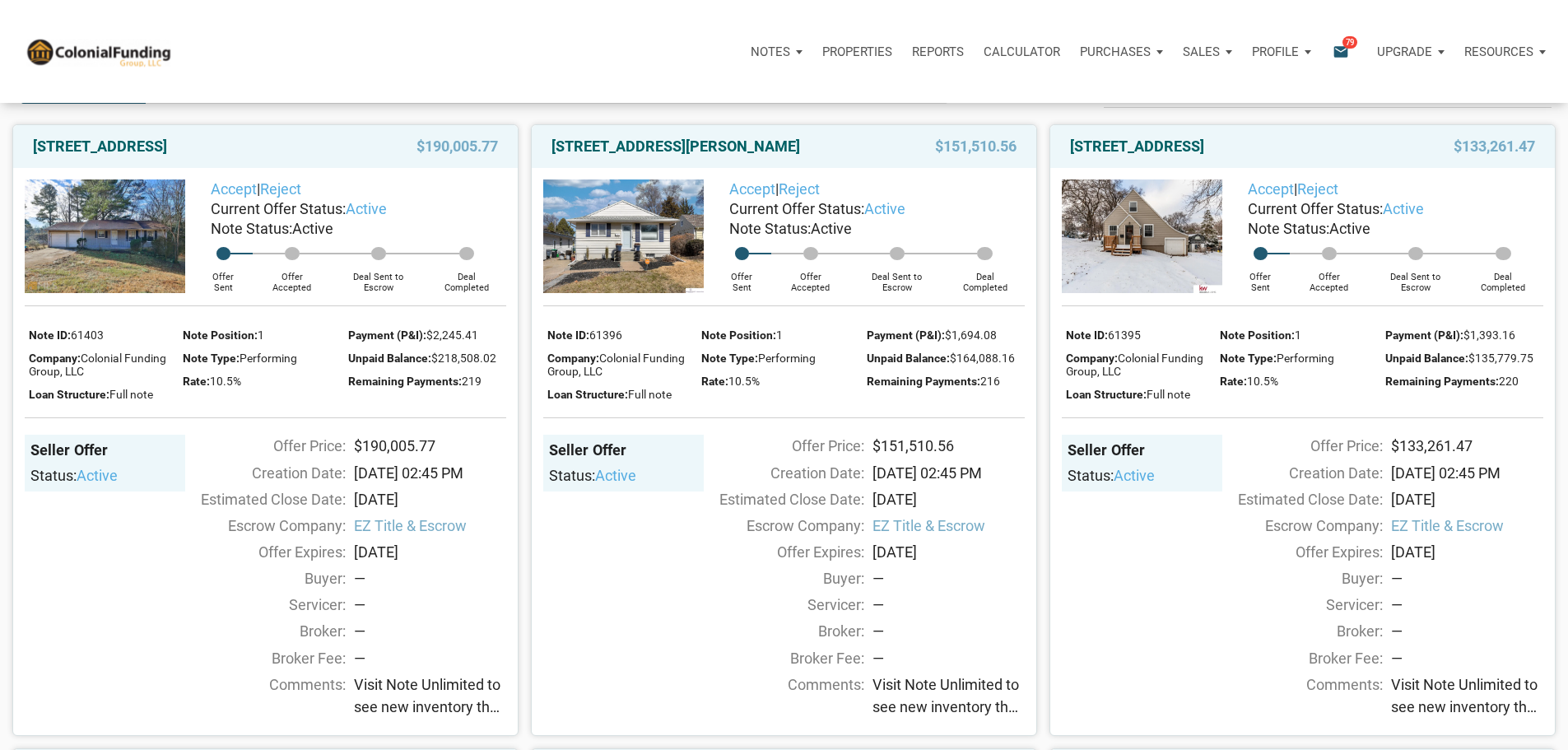
scroll to position [0, 0]
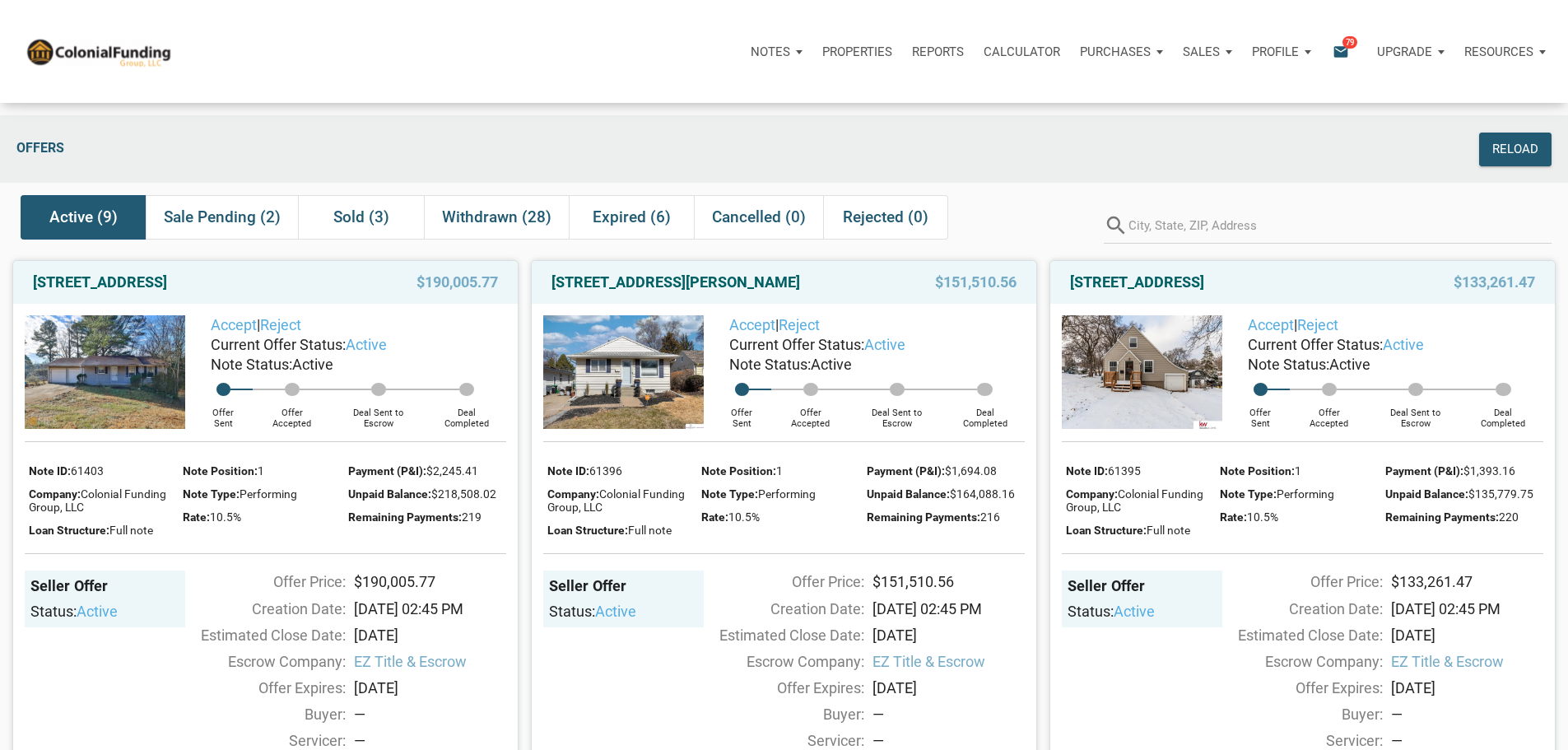
click at [790, 58] on p "Purchases" at bounding box center [770, 52] width 39 height 15
click at [1013, 147] on link "Orders" at bounding box center [1090, 129] width 156 height 33
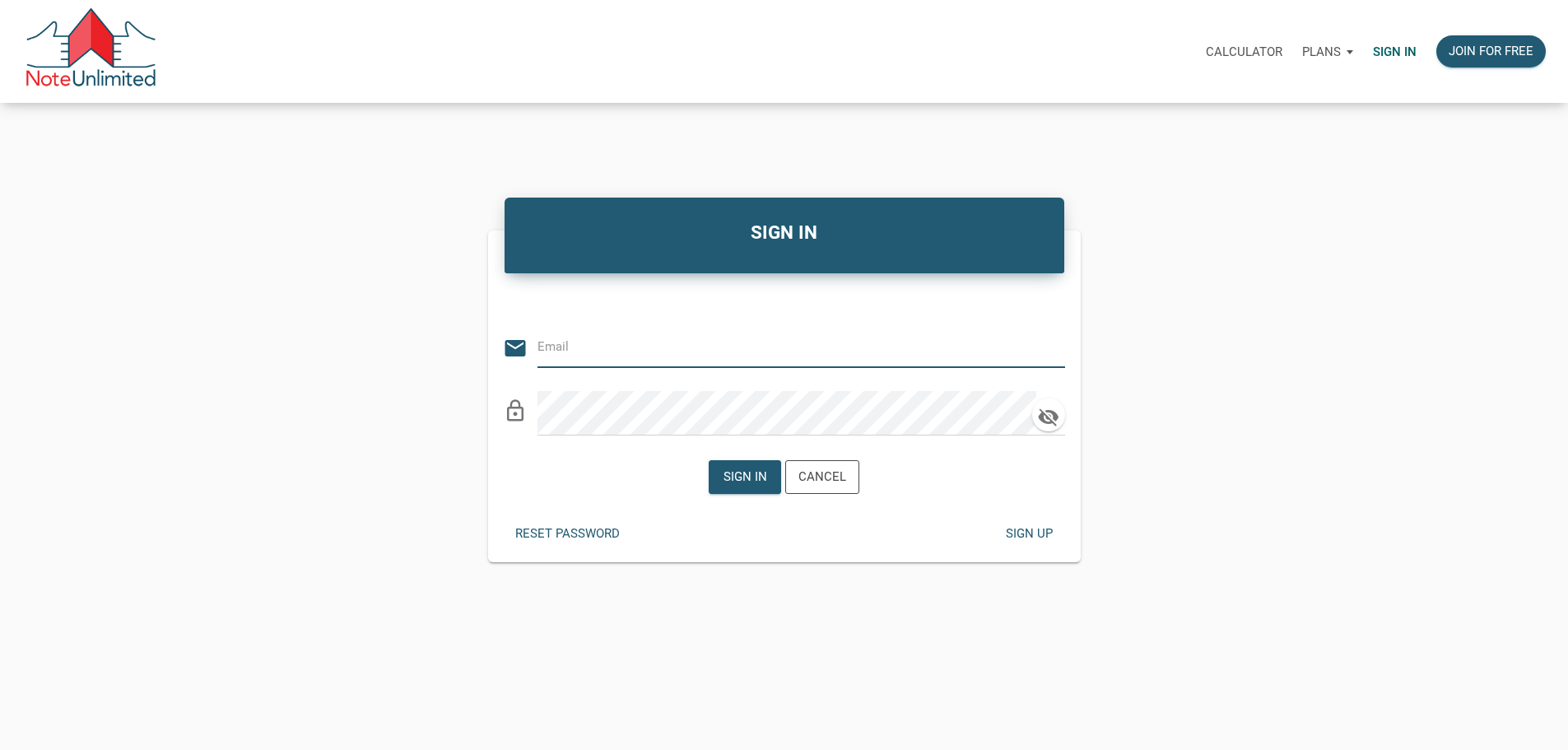
type input "[PERSON_NAME][EMAIL_ADDRESS][DOMAIN_NAME]"
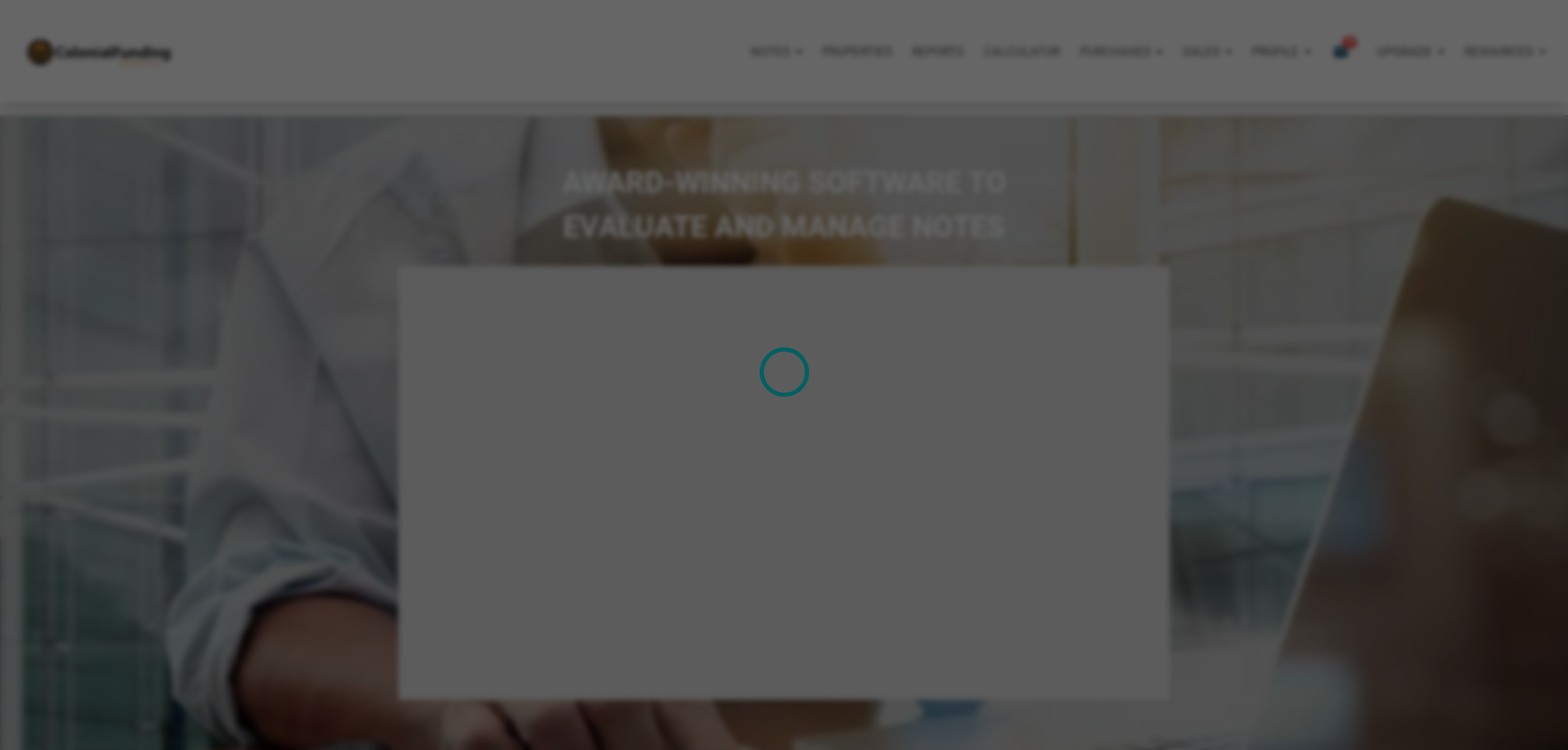
select select
type input "Introduction to new features"
select select
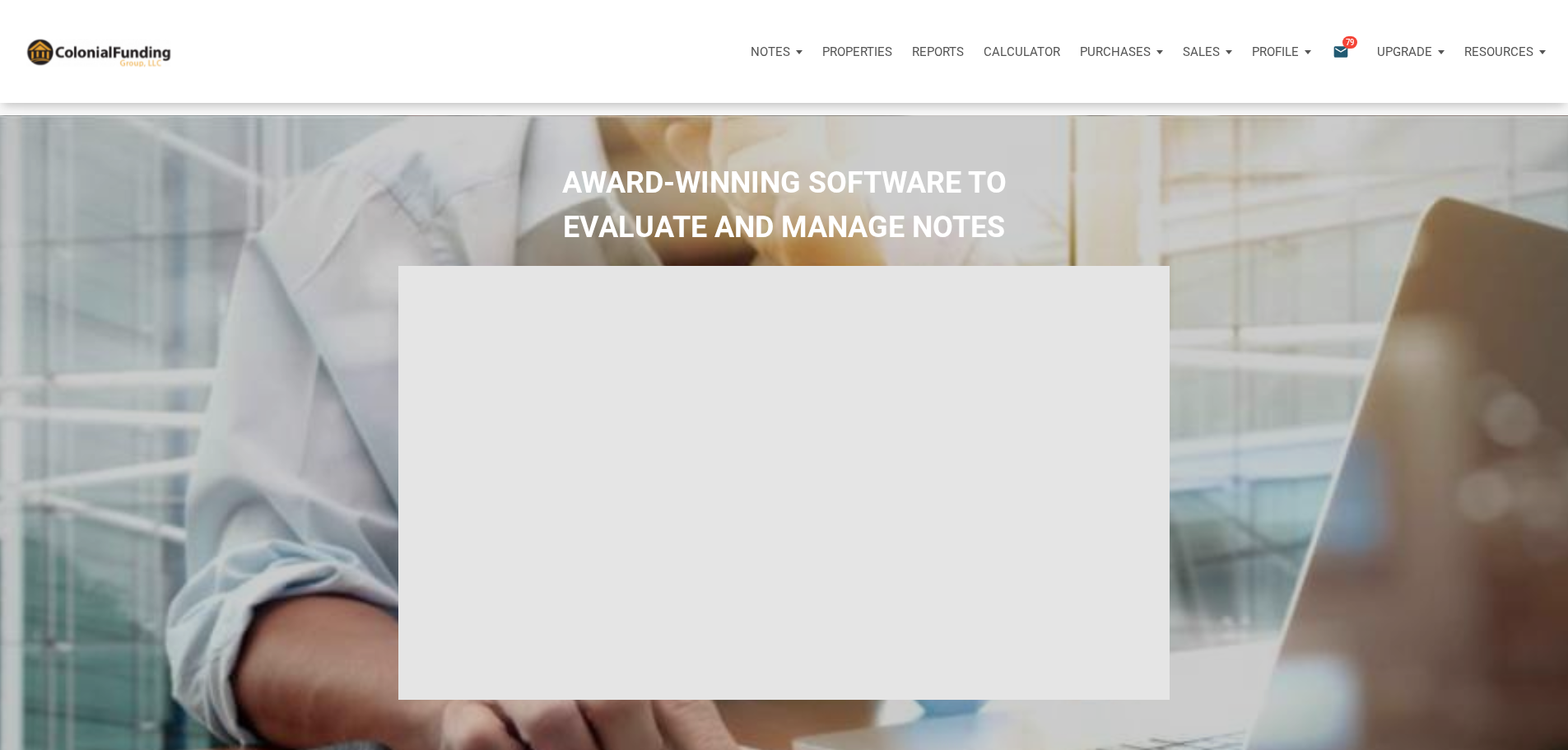
click at [790, 53] on p "Purchases" at bounding box center [770, 52] width 39 height 15
click at [1013, 102] on link "Offers" at bounding box center [1090, 96] width 156 height 33
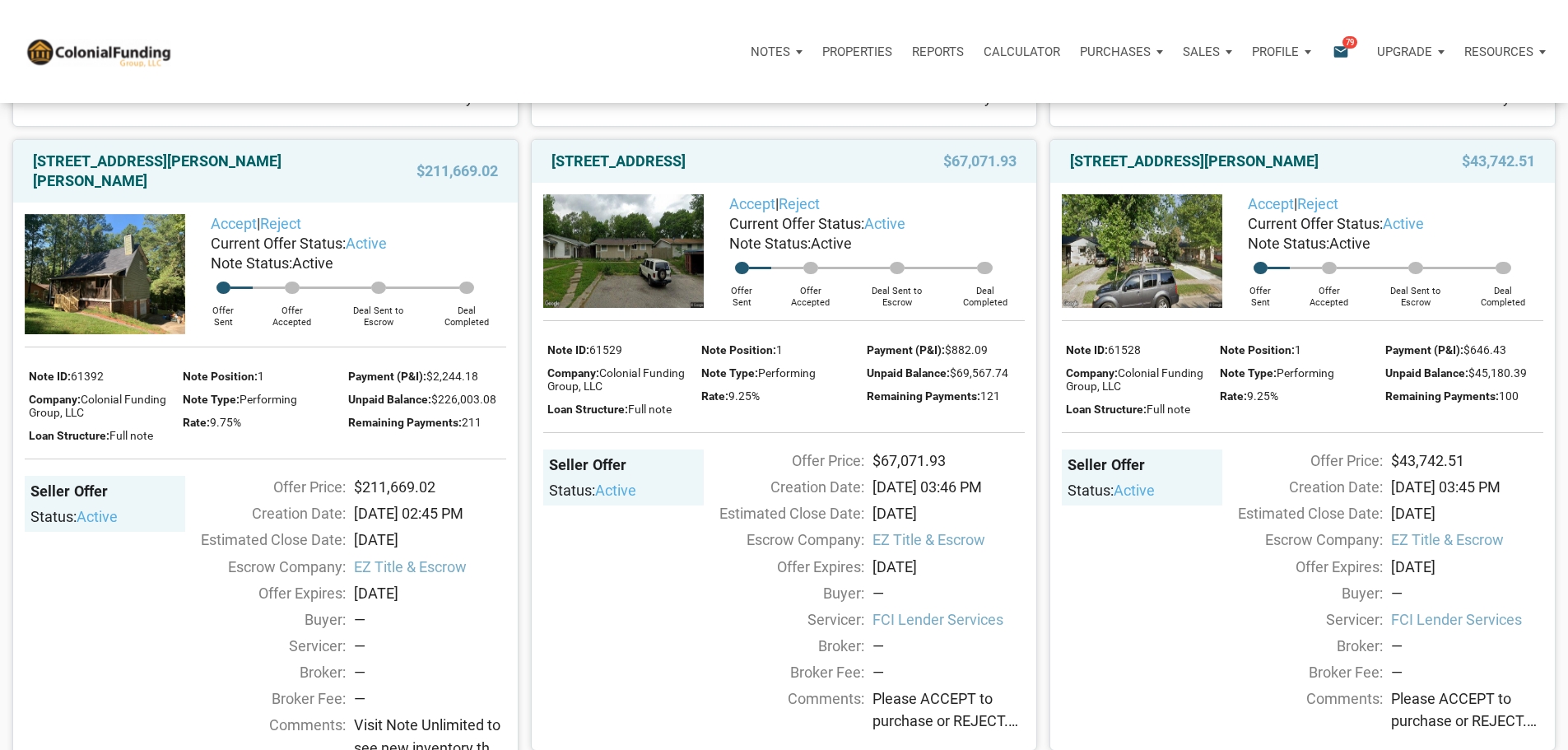
scroll to position [741, 0]
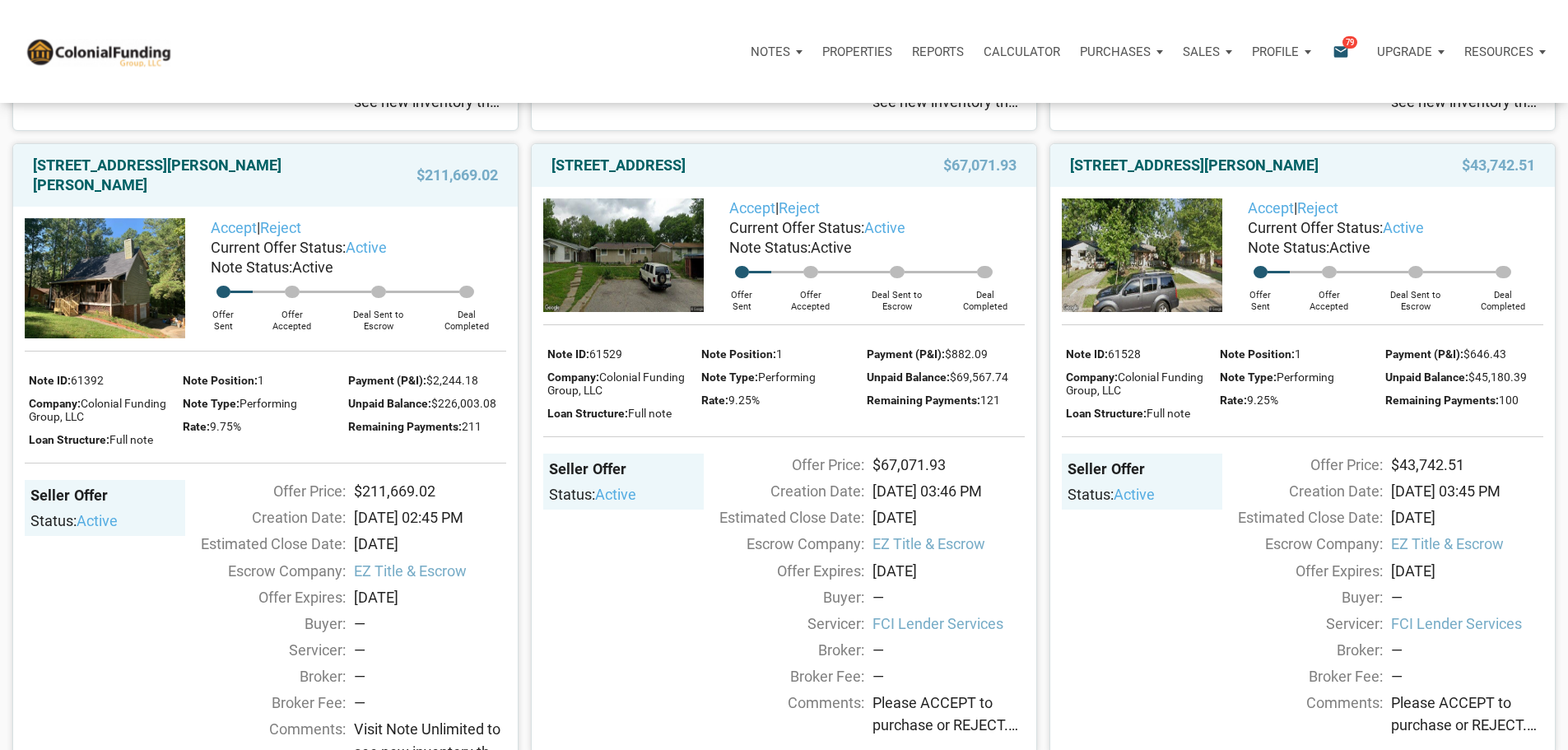
drag, startPoint x: 1121, startPoint y: 284, endPoint x: 1067, endPoint y: 256, distance: 60.8
click at [1067, 175] on div "[STREET_ADDRESS][PERSON_NAME]" at bounding box center [1230, 165] width 338 height 20
copy link "[STREET_ADDRESS][PERSON_NAME]"
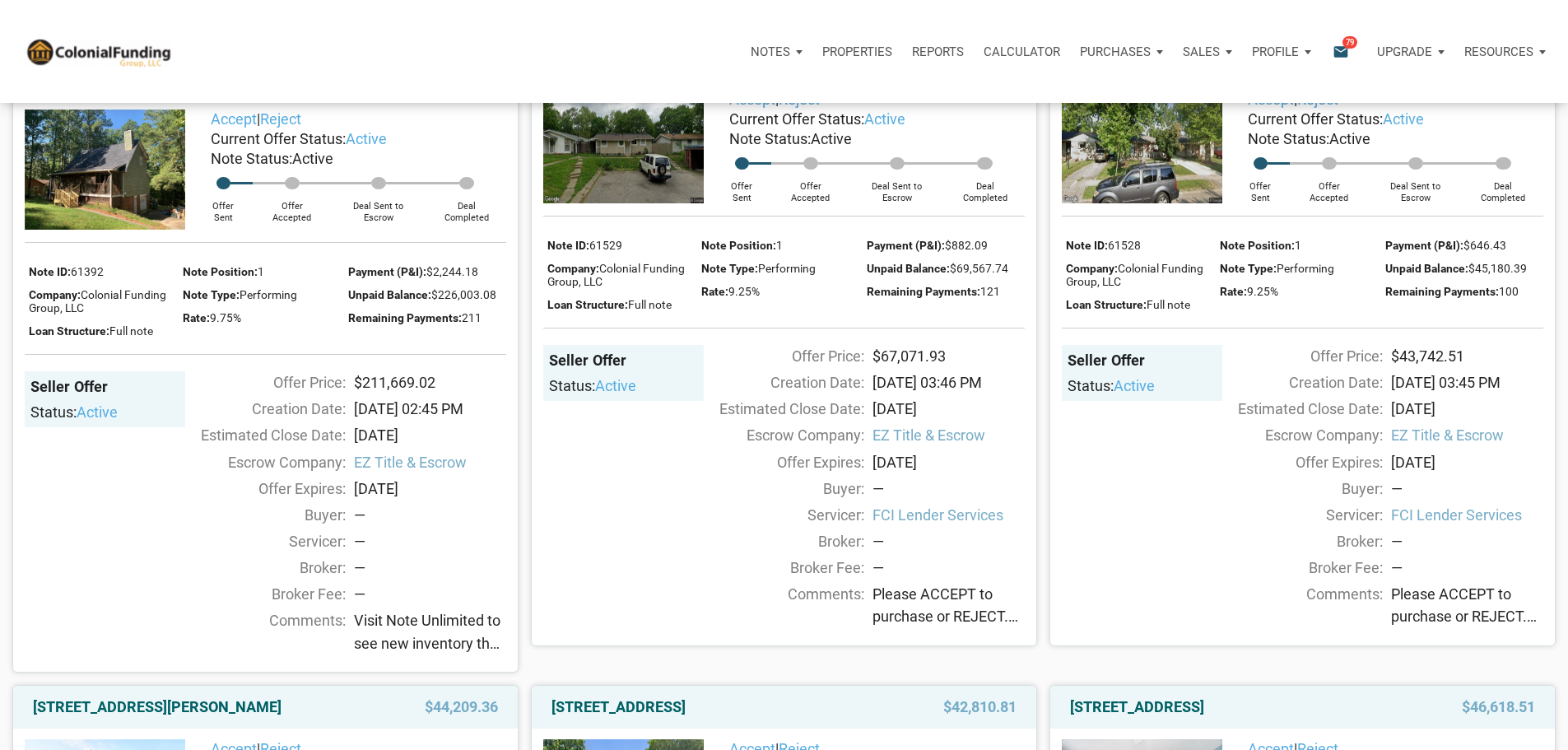
scroll to position [823, 0]
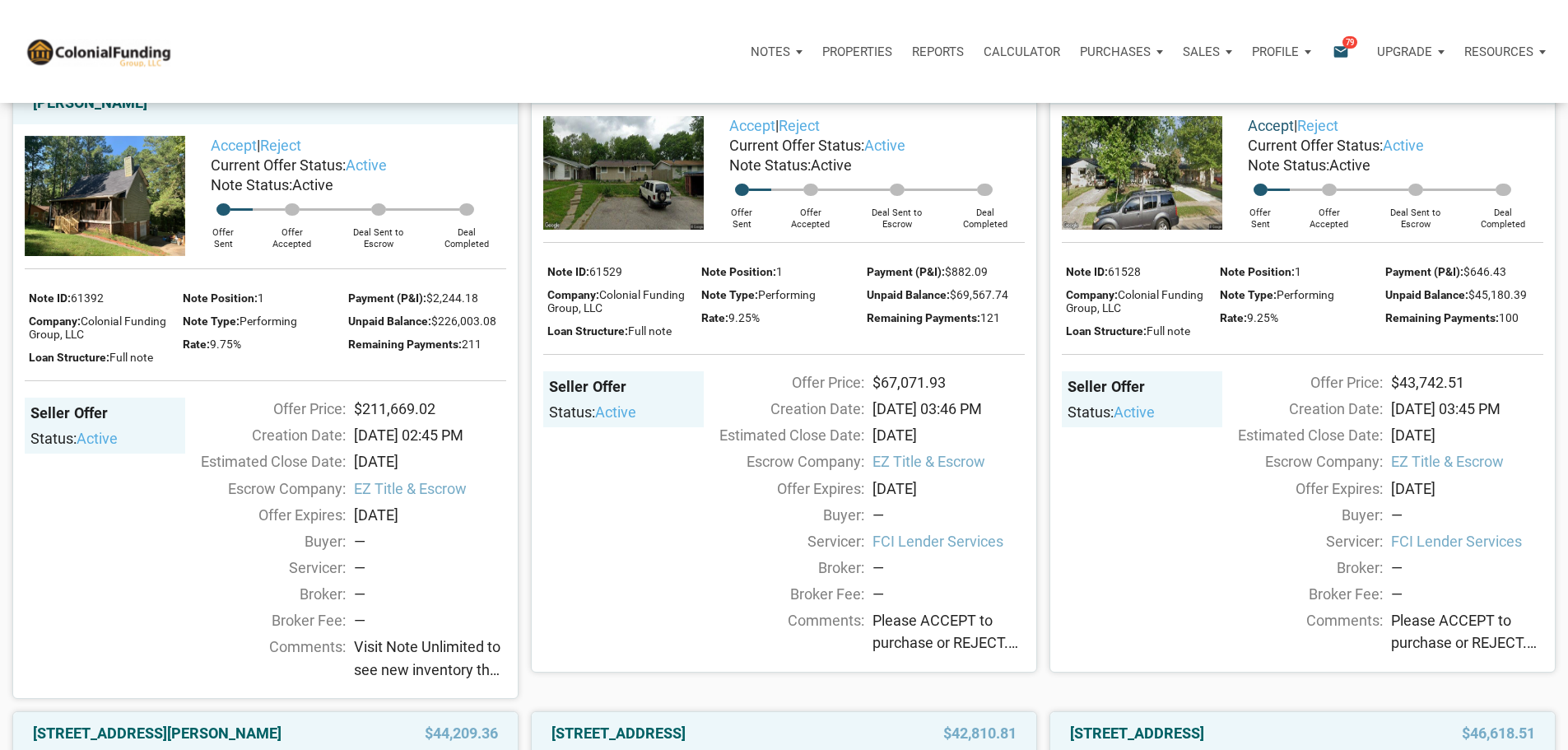
click at [1262, 134] on link "Accept" at bounding box center [1270, 125] width 46 height 18
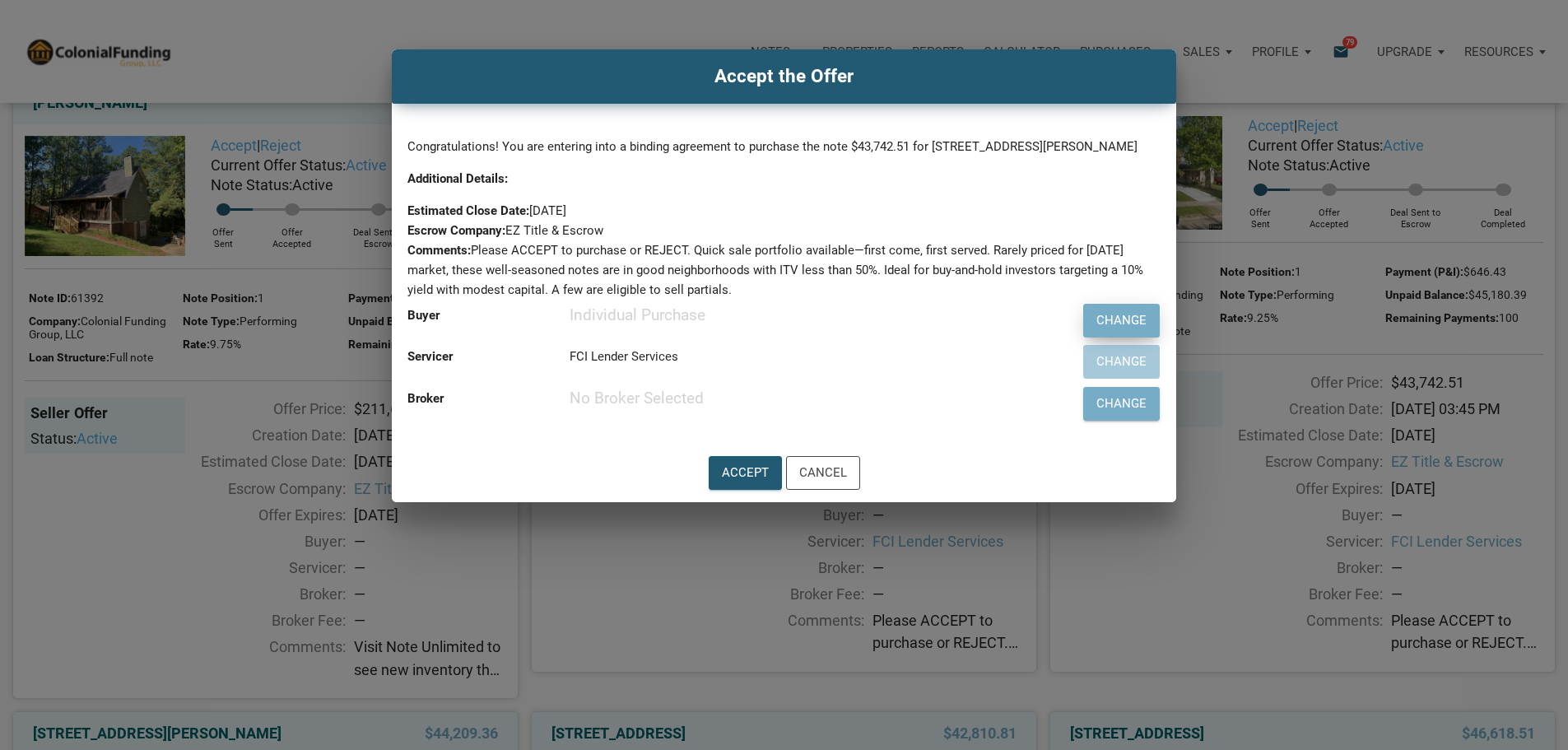
click at [1096, 330] on div "Change" at bounding box center [1121, 320] width 50 height 19
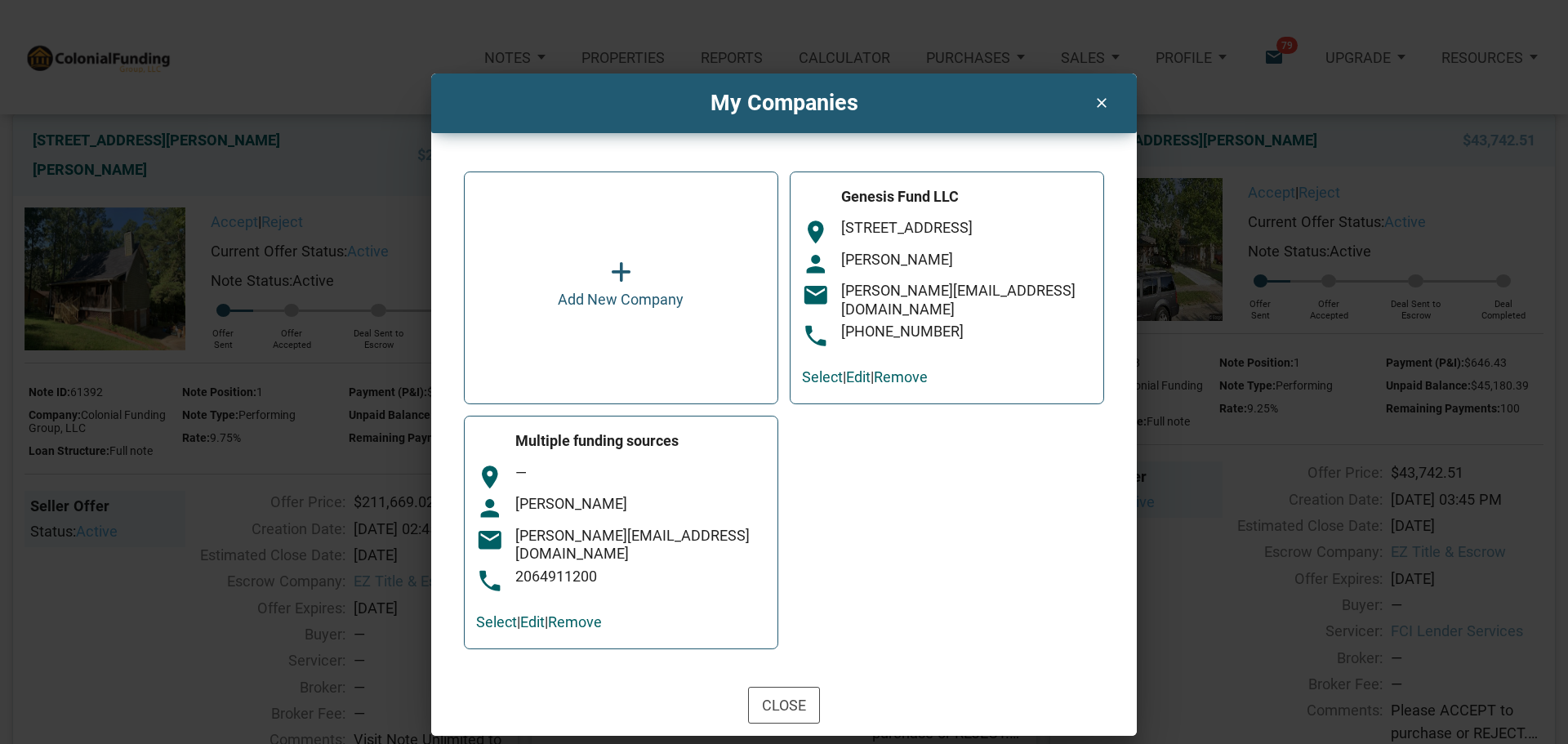
click at [609, 498] on div "Stacey Brower" at bounding box center [641, 504] width 251 height 19
click at [488, 614] on link "Select" at bounding box center [496, 622] width 41 height 17
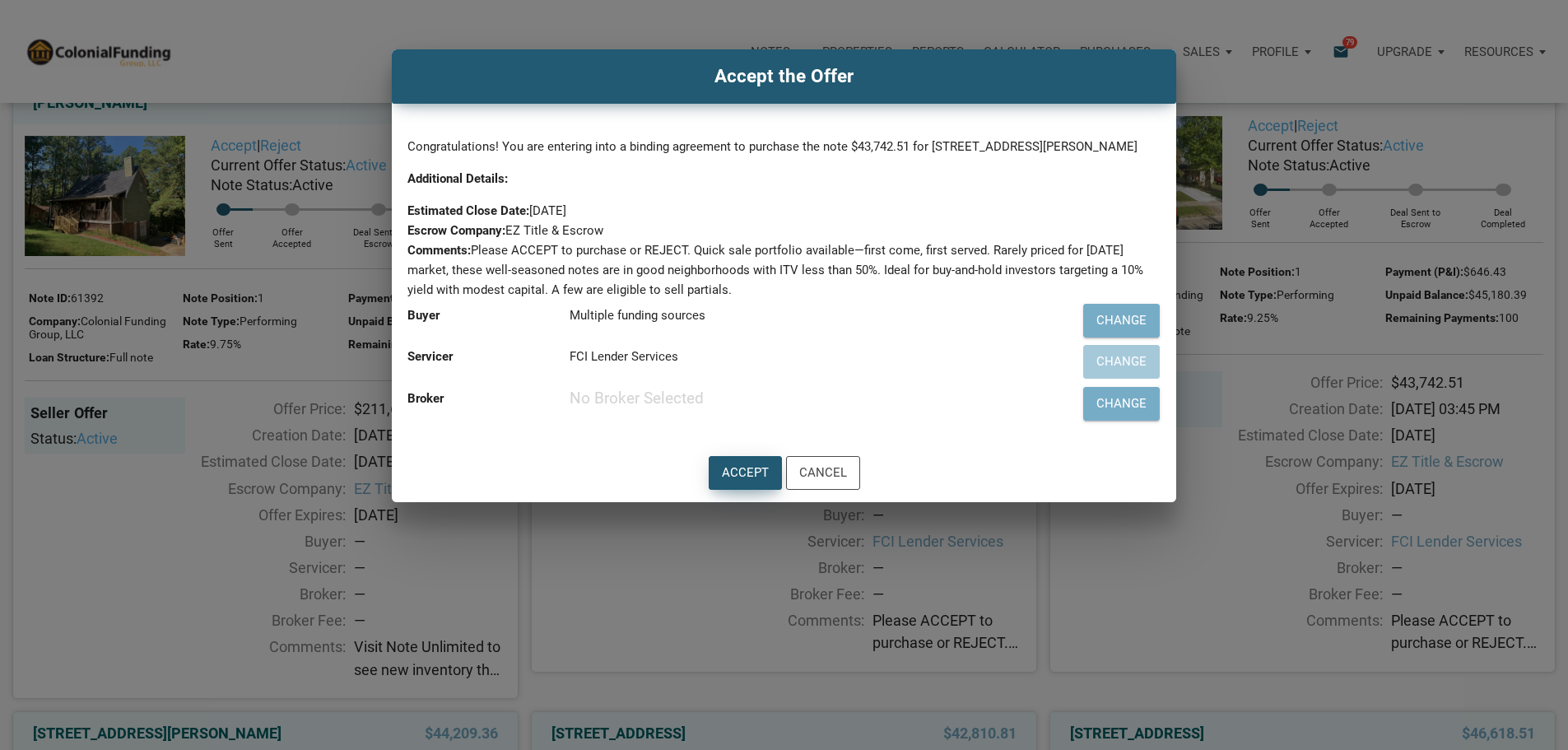
click at [743, 482] on div "Accept" at bounding box center [745, 472] width 47 height 19
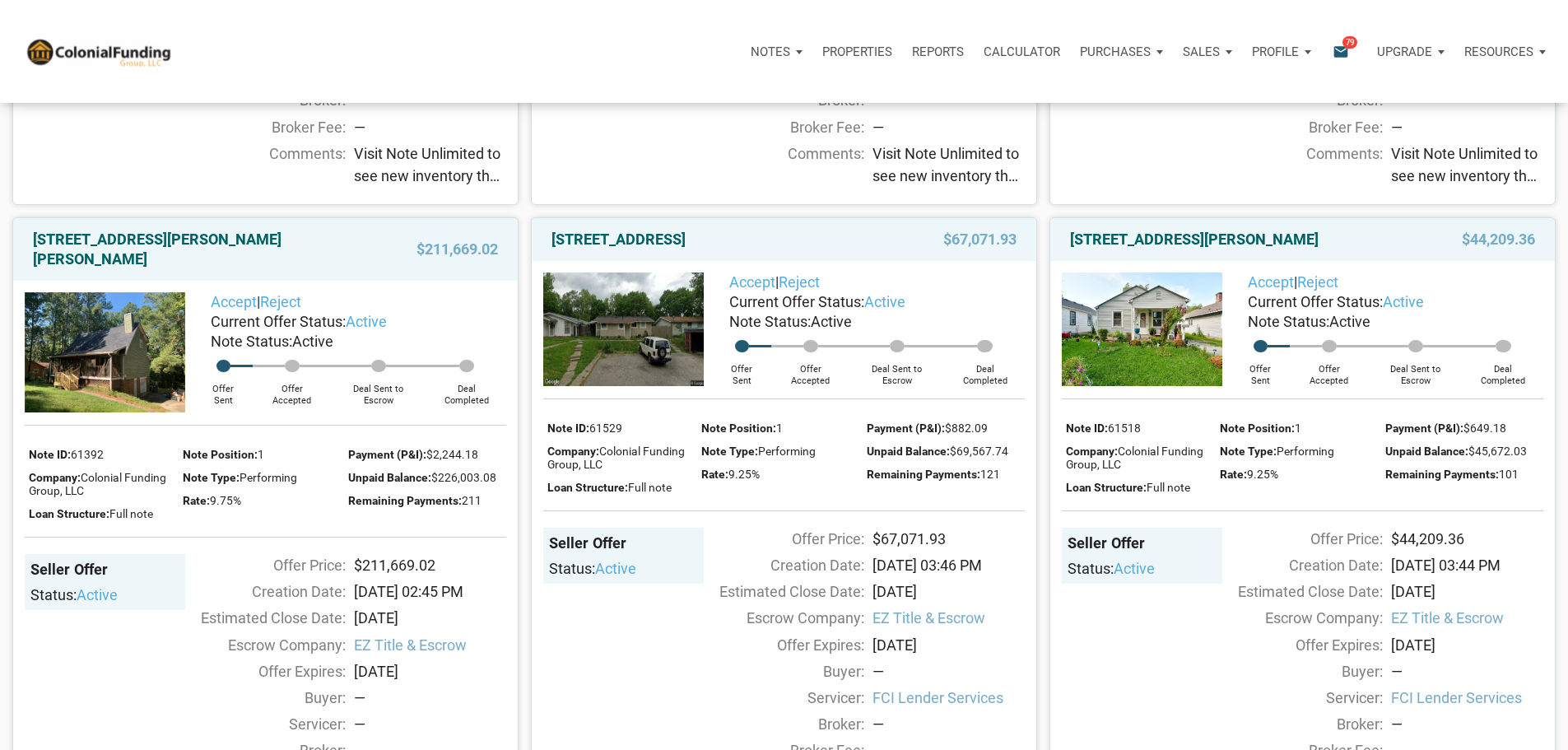
scroll to position [658, 0]
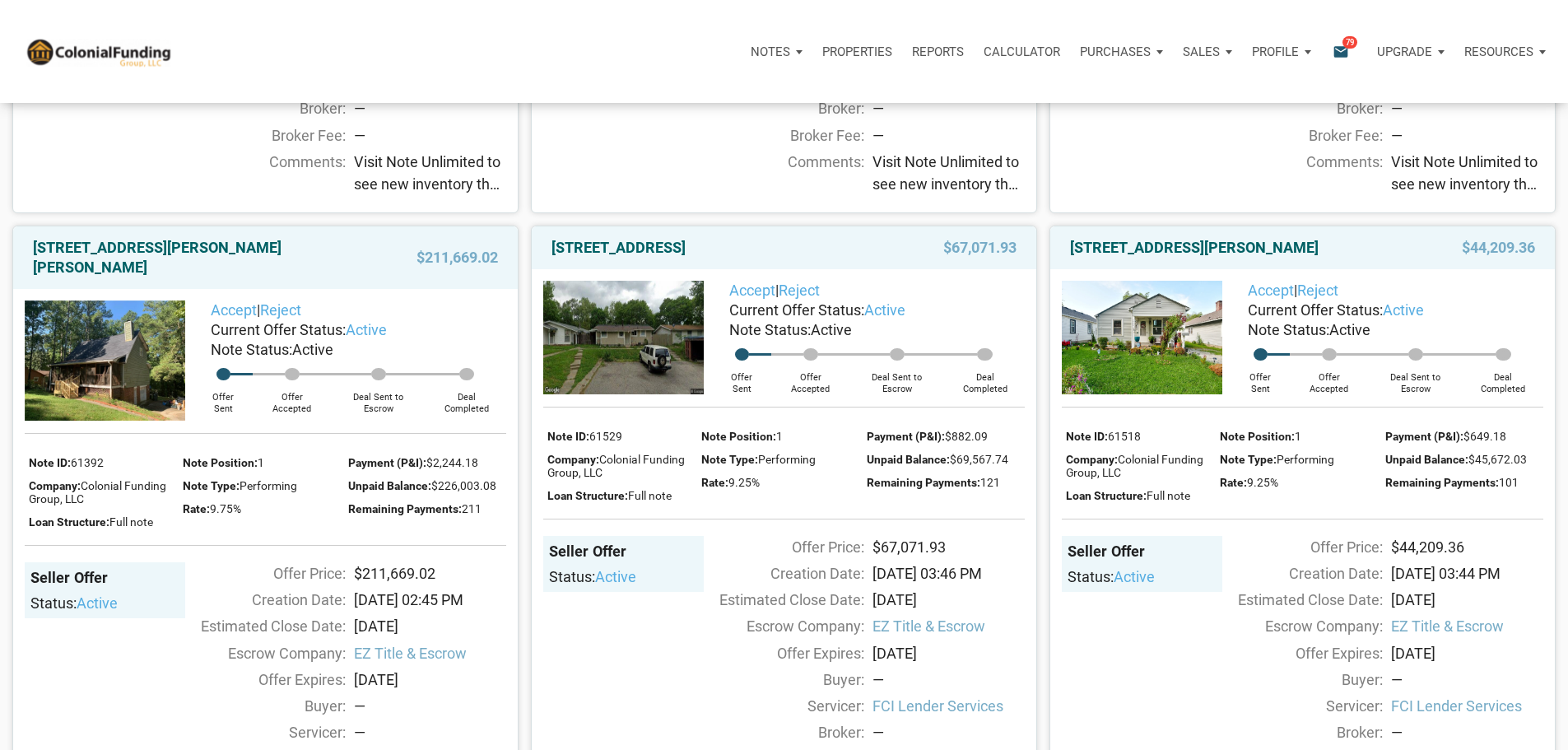
click at [924, 195] on span "Visit Note Unlimited to see new inventory that meets all of [PERSON_NAME]’s Six…" at bounding box center [948, 173] width 153 height 44
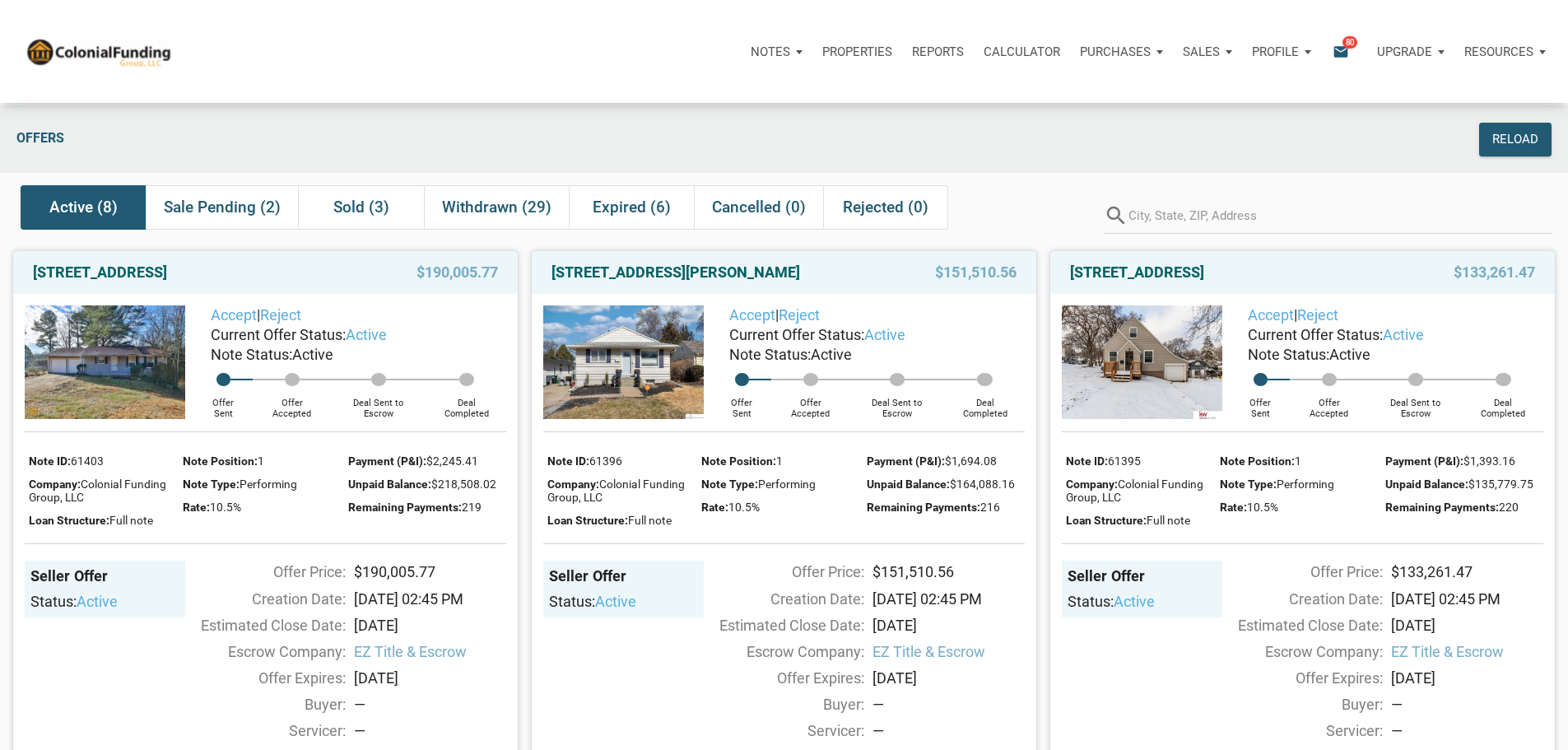
scroll to position [0, 0]
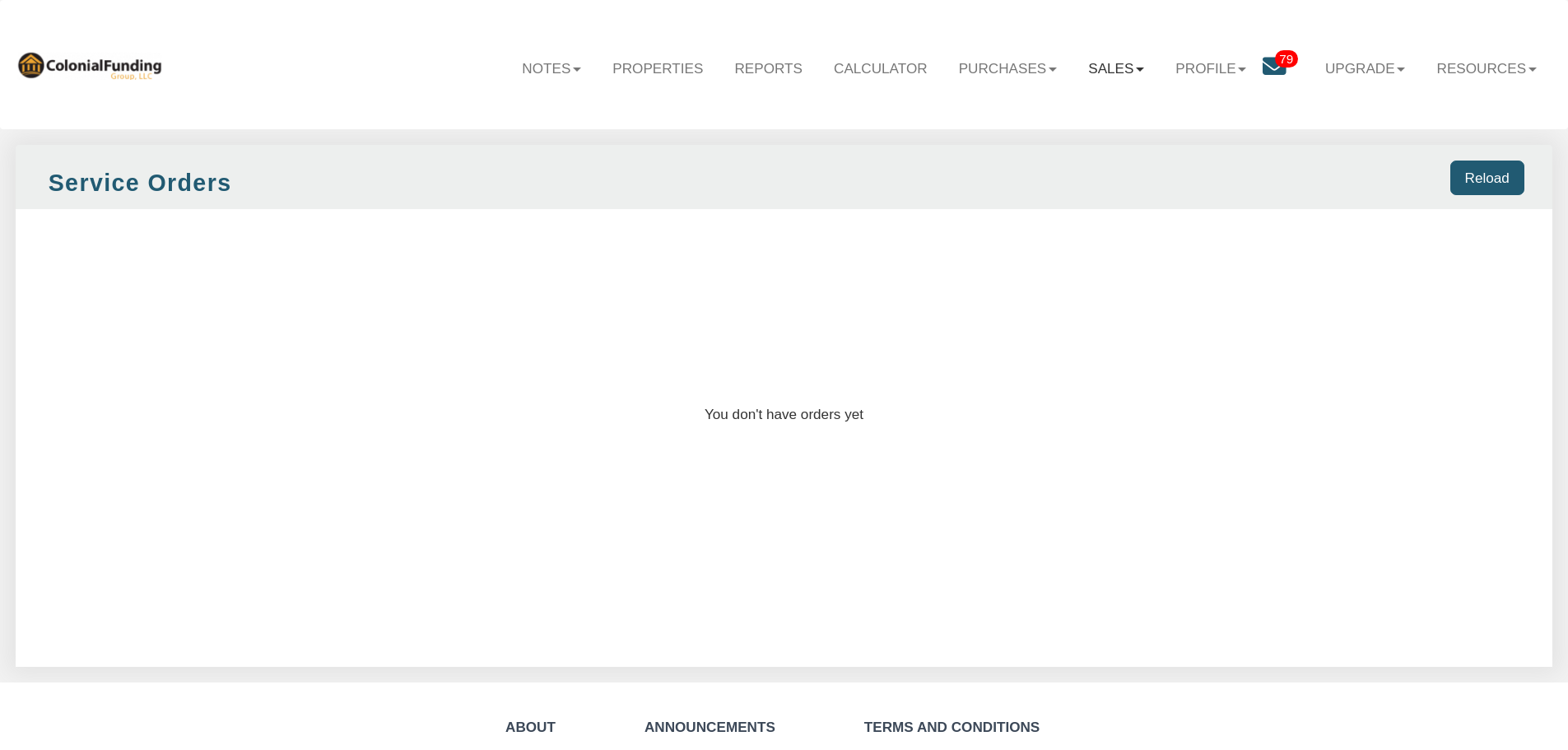
click at [1081, 70] on link "Sales" at bounding box center [1116, 68] width 88 height 48
click at [1017, 112] on link "Offers" at bounding box center [1068, 112] width 182 height 28
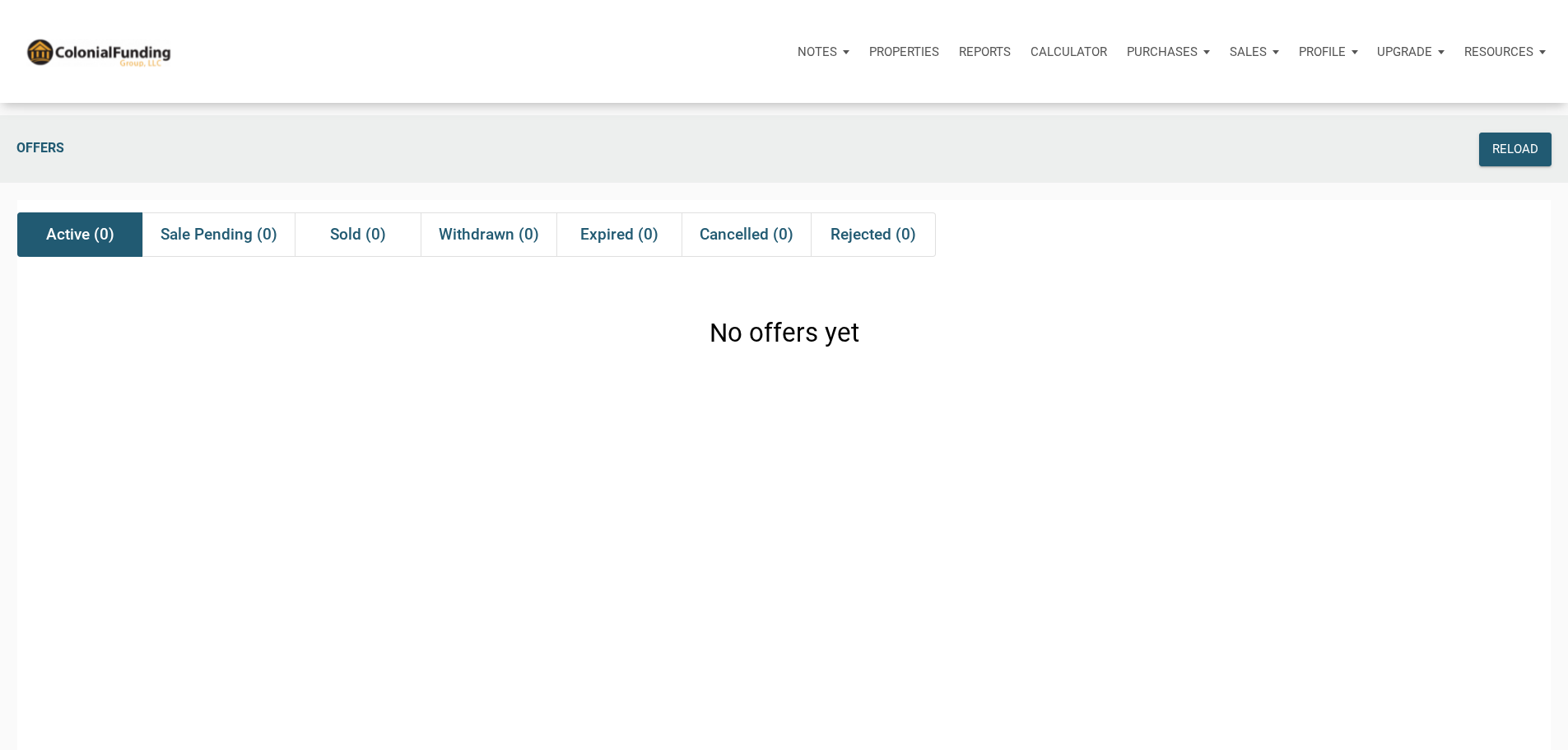
click at [837, 53] on p "Purchases" at bounding box center [817, 52] width 39 height 15
click at [1059, 110] on link "Offers" at bounding box center [1137, 96] width 156 height 33
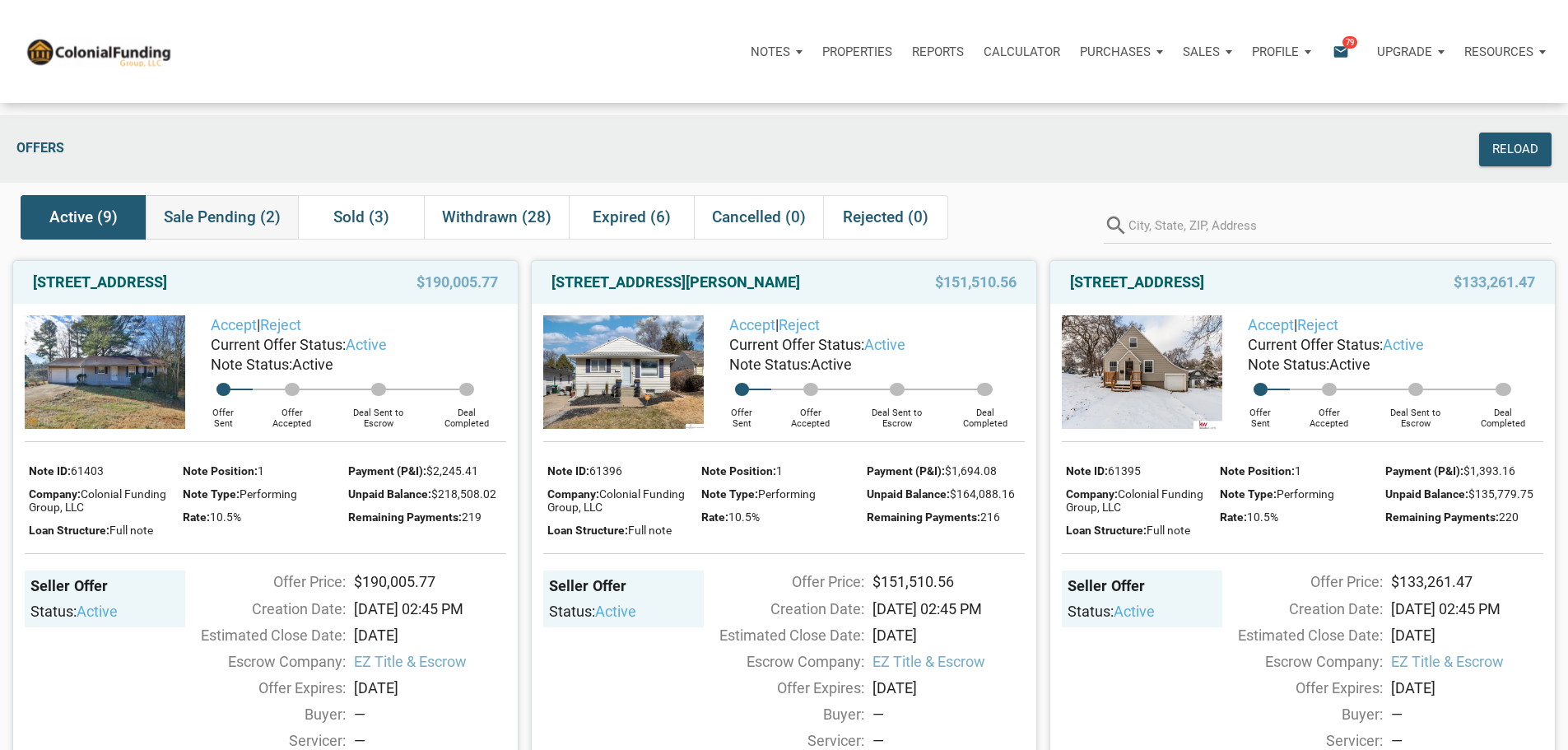
click at [210, 224] on span "Sale Pending (2)" at bounding box center [222, 218] width 117 height 20
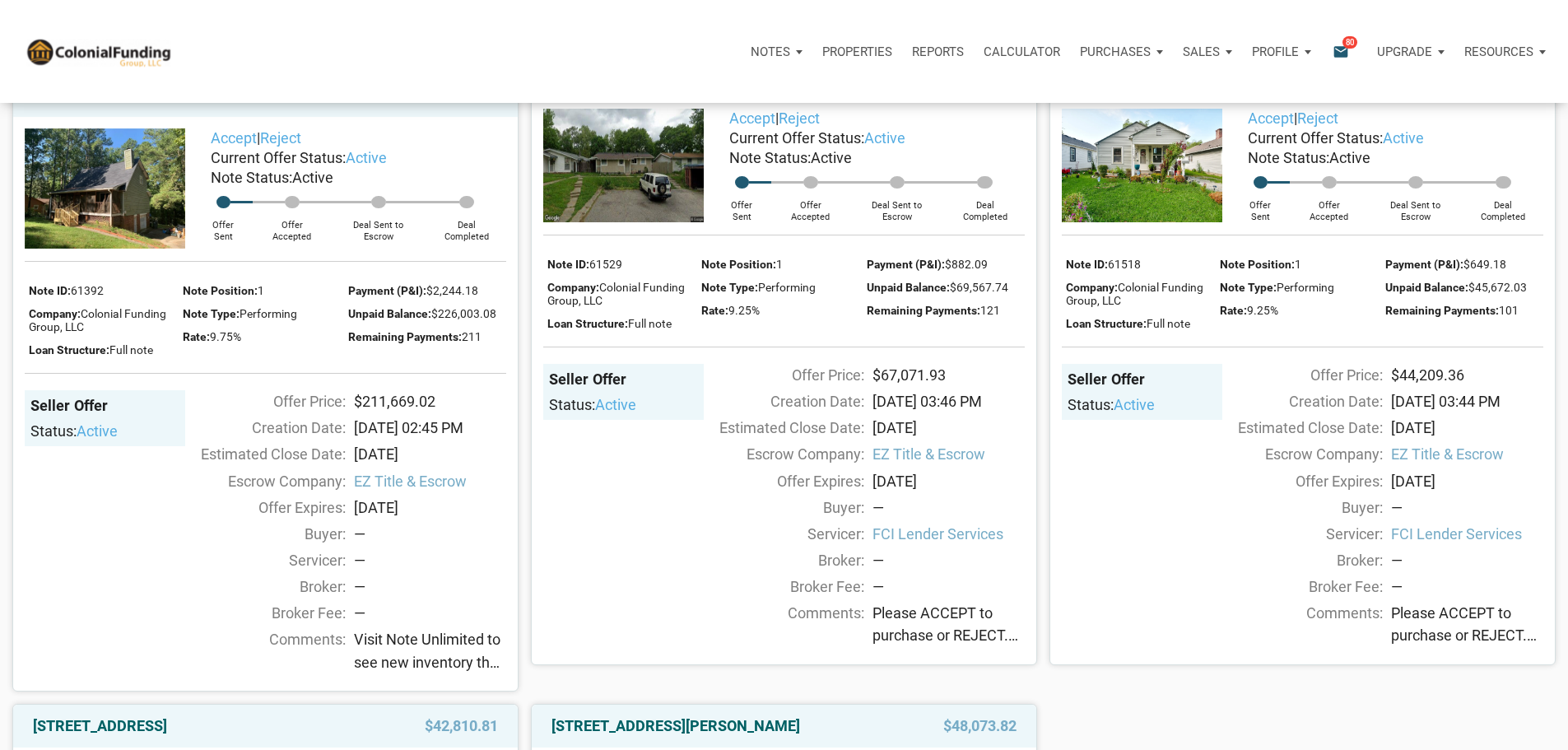
scroll to position [741, 0]
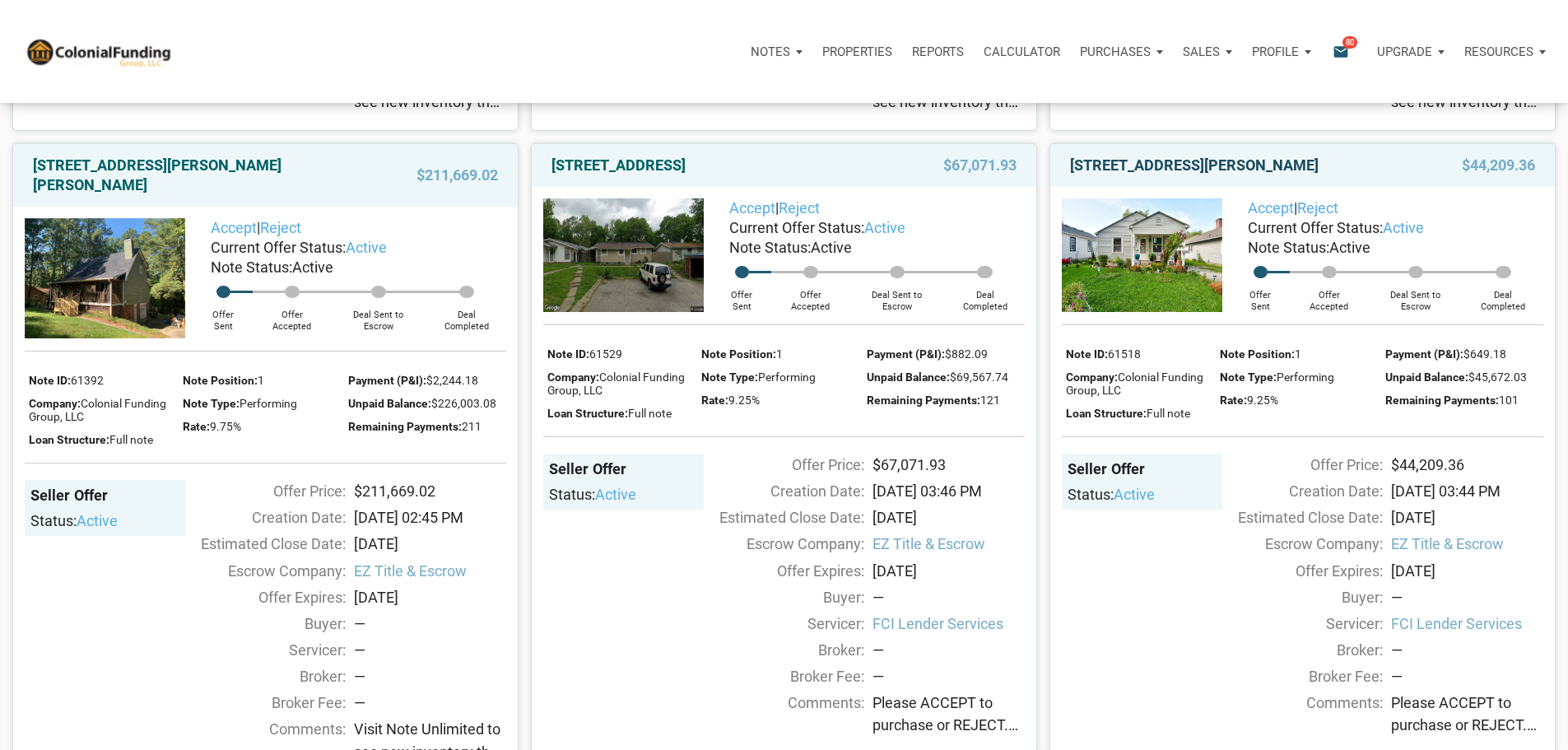
drag, startPoint x: 1348, startPoint y: 254, endPoint x: 1074, endPoint y: 253, distance: 274.0
click at [1074, 175] on div "[STREET_ADDRESS][PERSON_NAME]" at bounding box center [1230, 165] width 338 height 20
copy link "[STREET_ADDRESS][PERSON_NAME]"
click at [626, 175] on link "[STREET_ADDRESS]" at bounding box center [618, 165] width 134 height 20
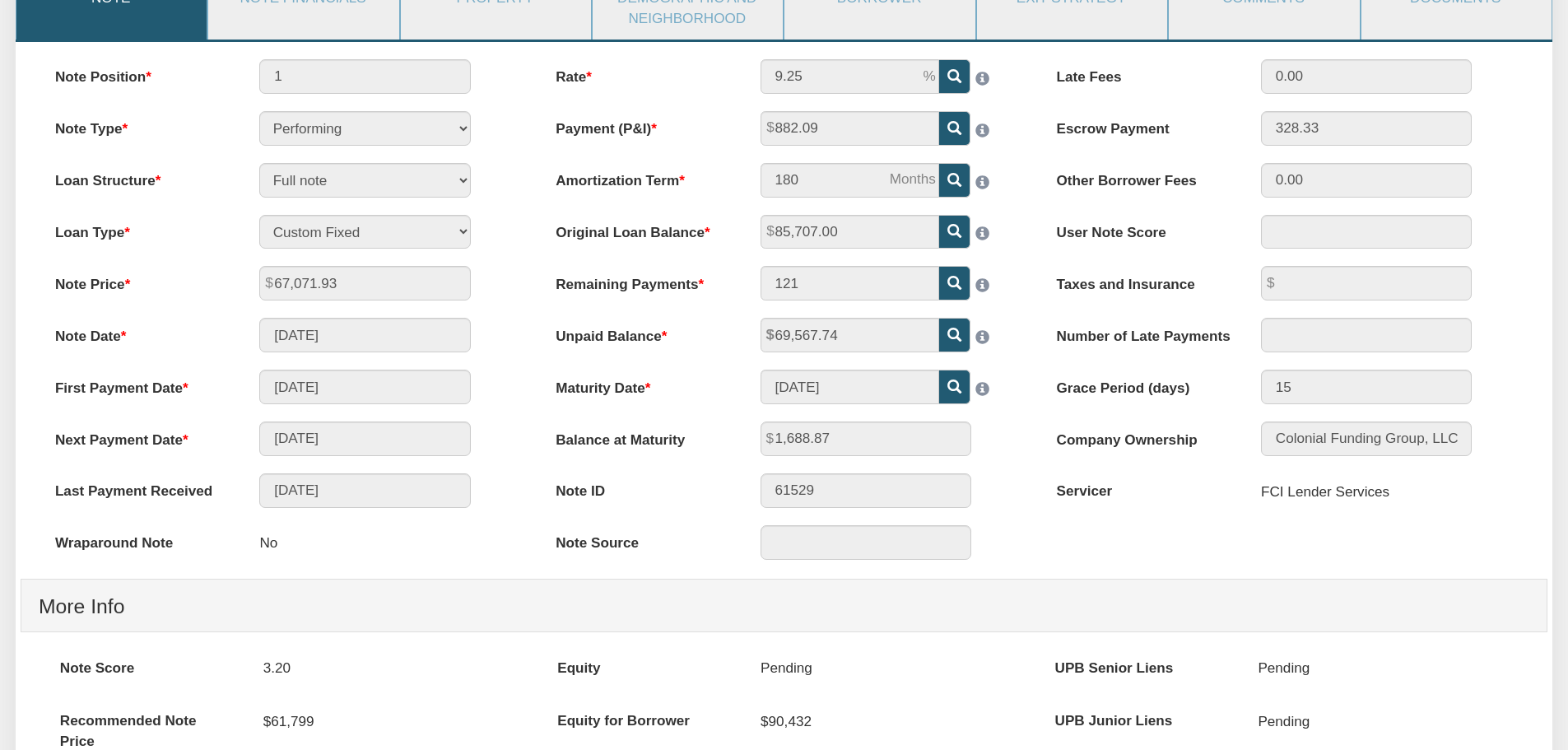
scroll to position [83, 0]
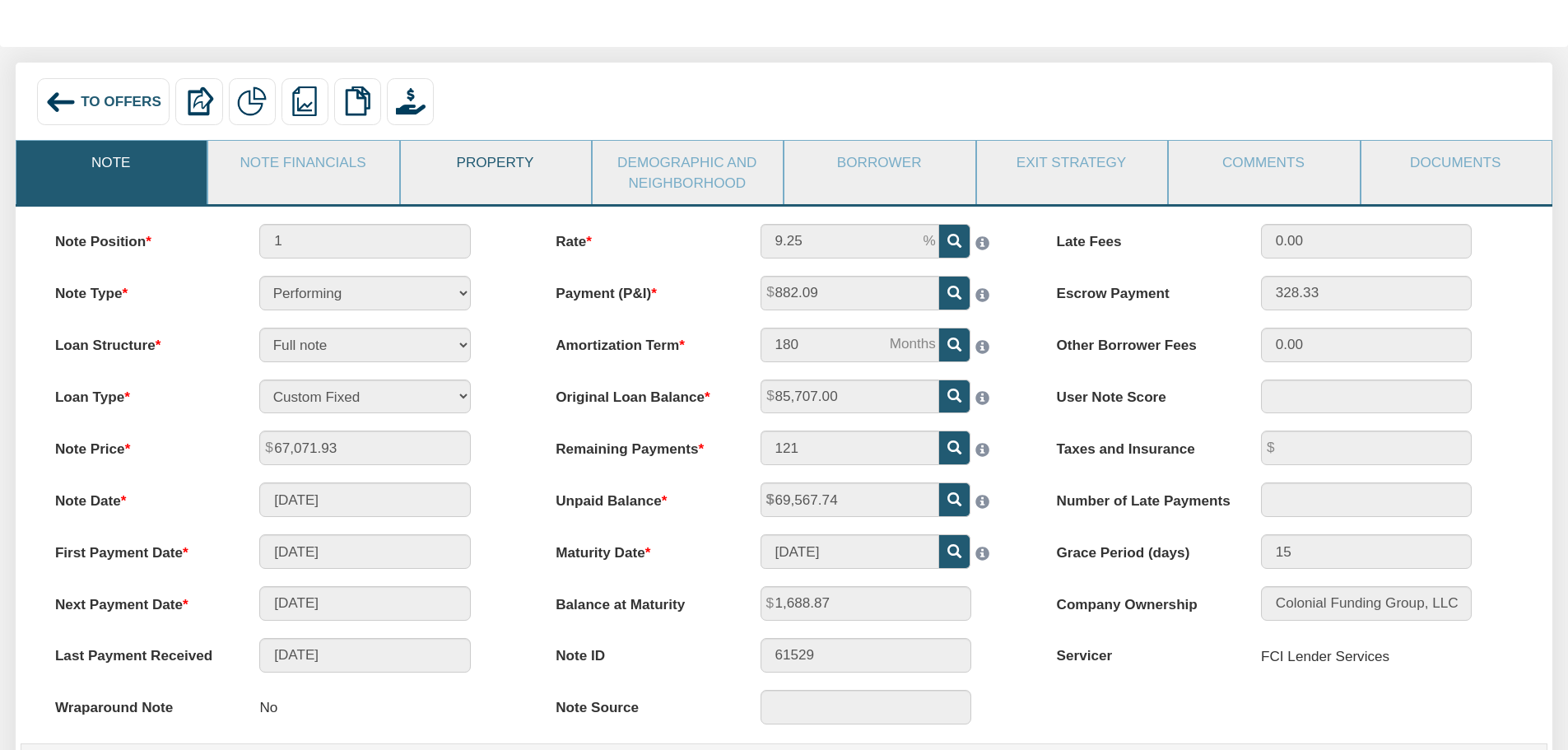
click at [464, 164] on link "Property" at bounding box center [495, 162] width 188 height 43
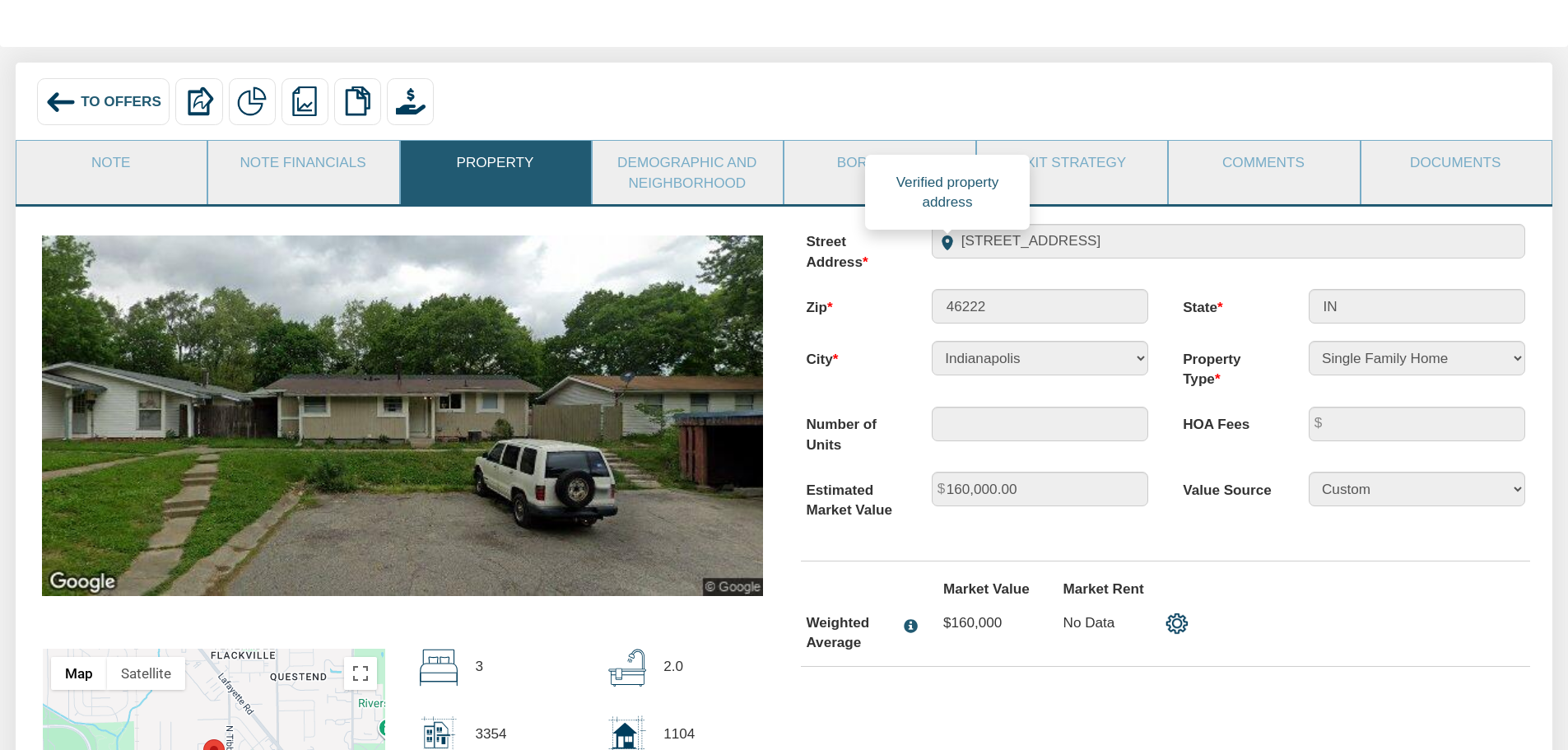
click at [945, 242] on span at bounding box center [947, 243] width 15 height 15
click at [83, 108] on span "To Offers" at bounding box center [121, 101] width 81 height 17
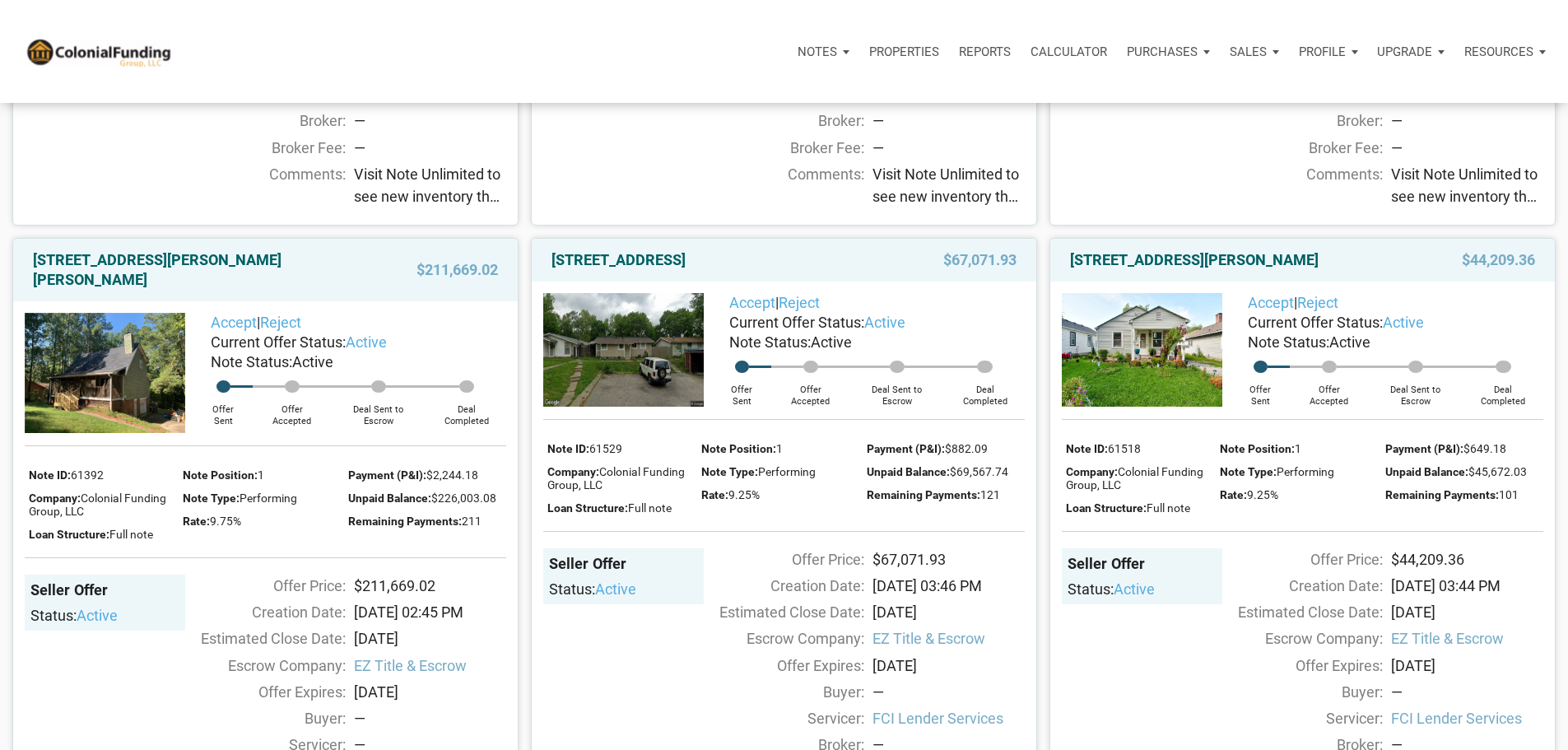
scroll to position [658, 0]
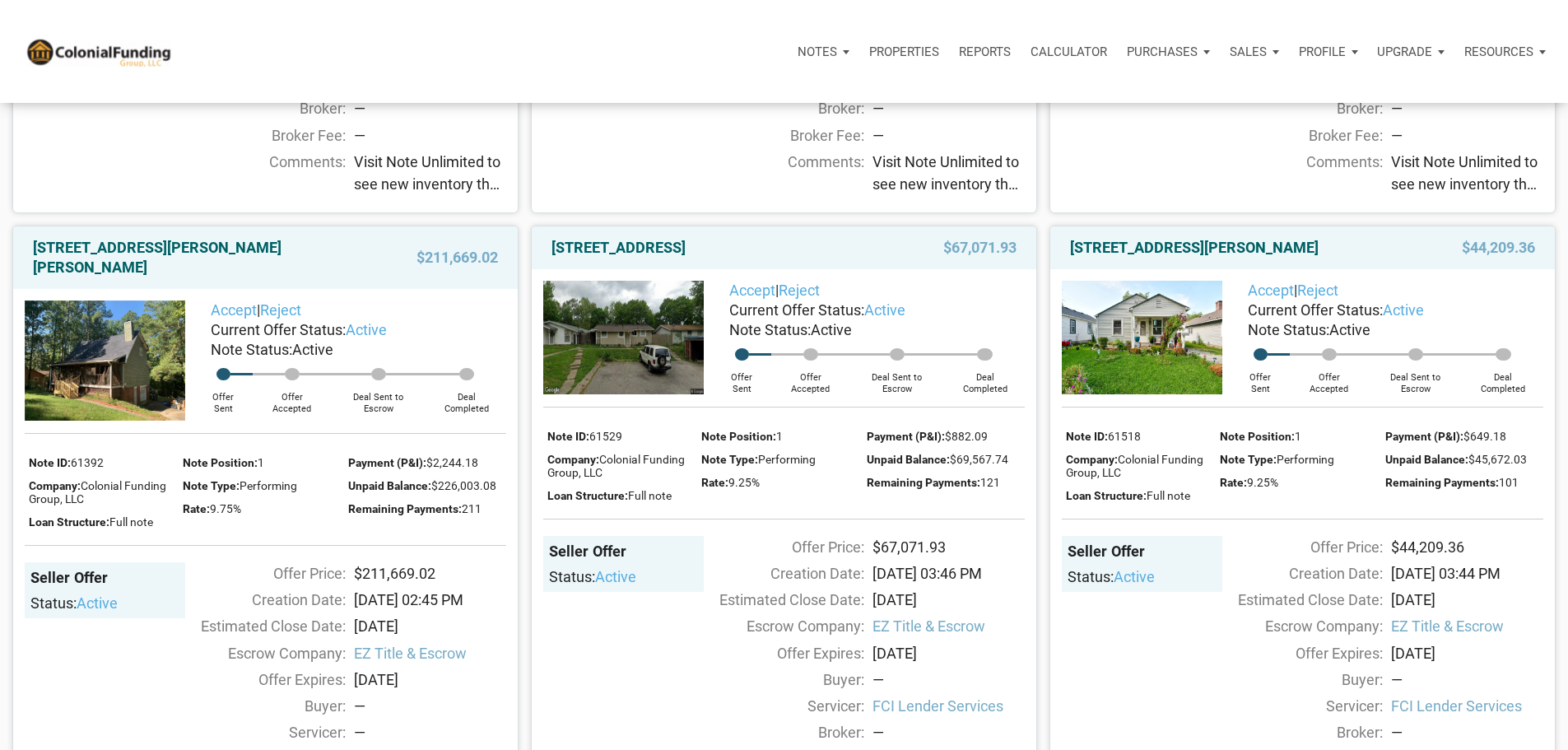
drag, startPoint x: 614, startPoint y: 365, endPoint x: 540, endPoint y: 343, distance: 77.2
click at [540, 269] on div "[STREET_ADDRESS] $67,071.93" at bounding box center [783, 247] width 505 height 43
copy link "[STREET_ADDRESS]"
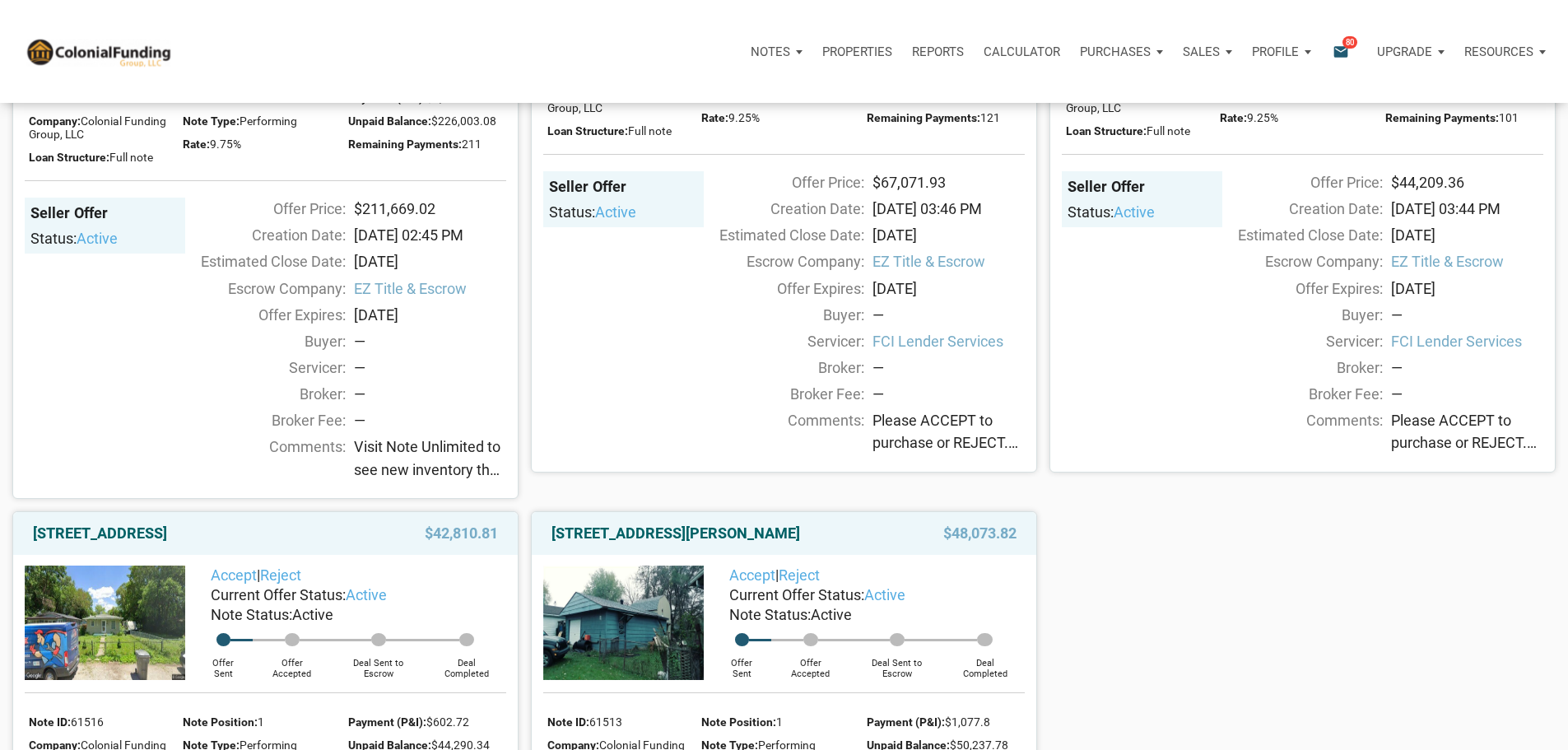
scroll to position [1235, 0]
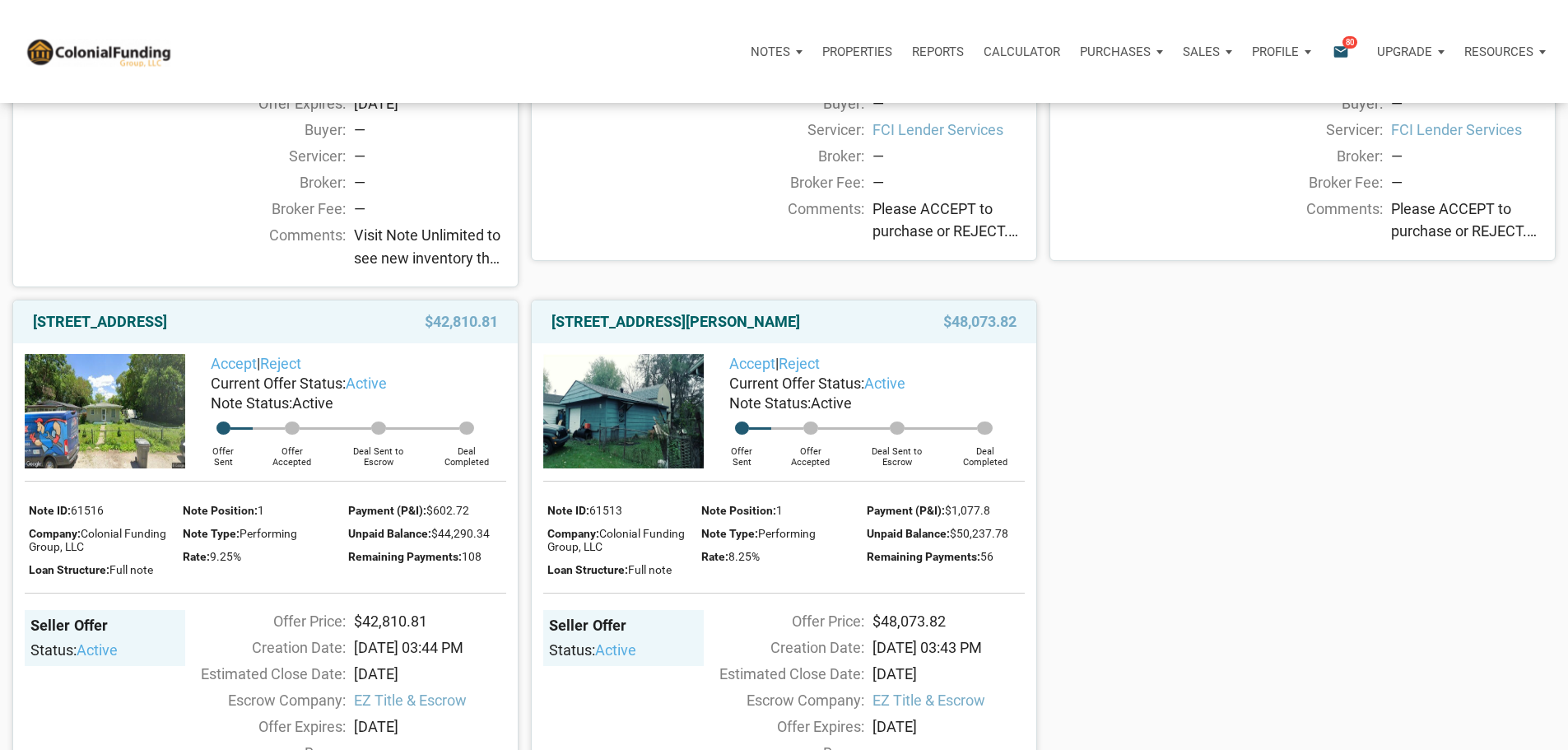
drag, startPoint x: 360, startPoint y: 458, endPoint x: 24, endPoint y: 472, distance: 336.3
click at [24, 343] on div "[STREET_ADDRESS] $42,810.81" at bounding box center [265, 321] width 505 height 43
copy link "[STREET_ADDRESS]"
